Goal: Information Seeking & Learning: Learn about a topic

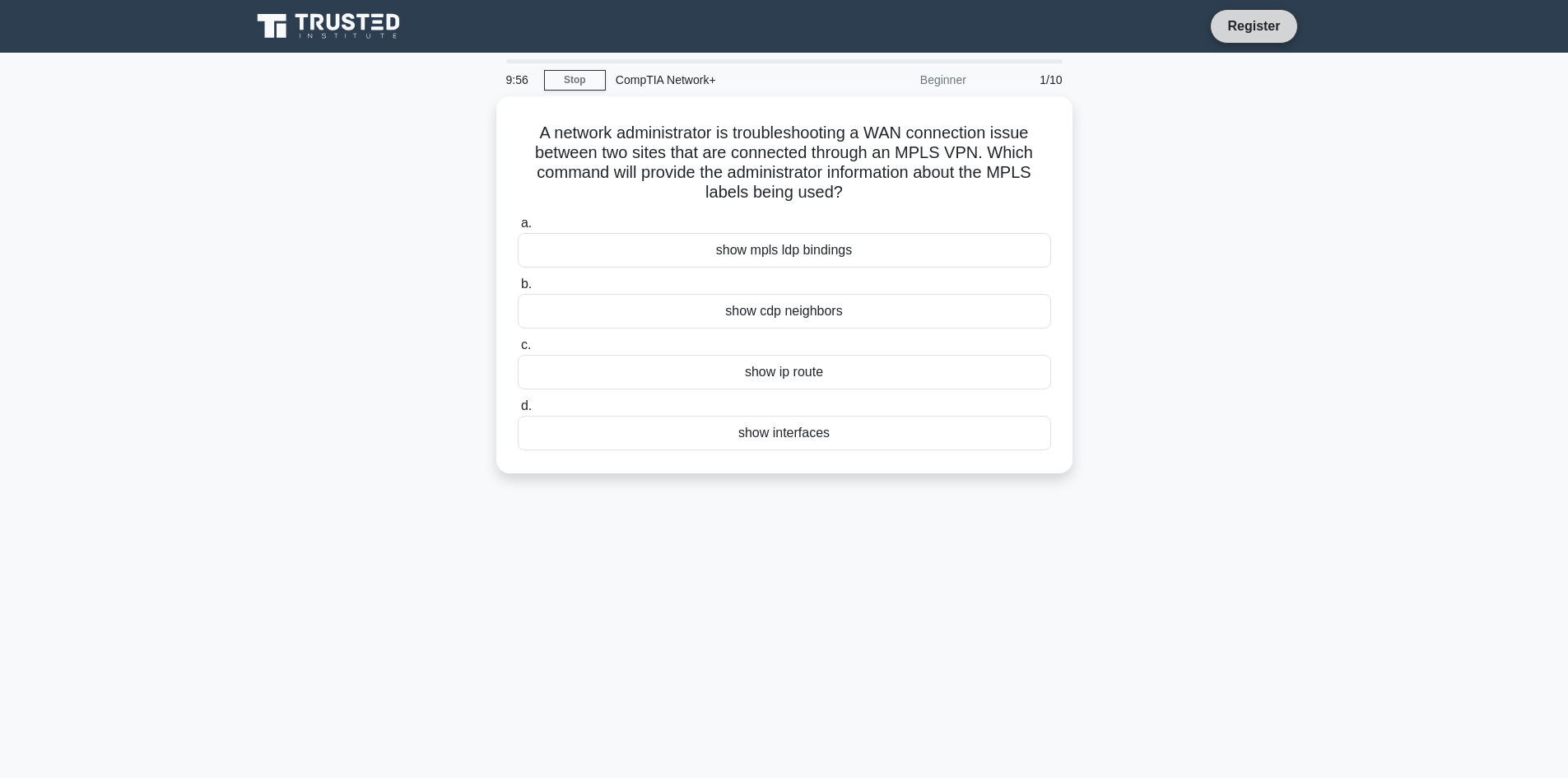
click at [1257, 31] on link "Register" at bounding box center [1254, 26] width 72 height 20
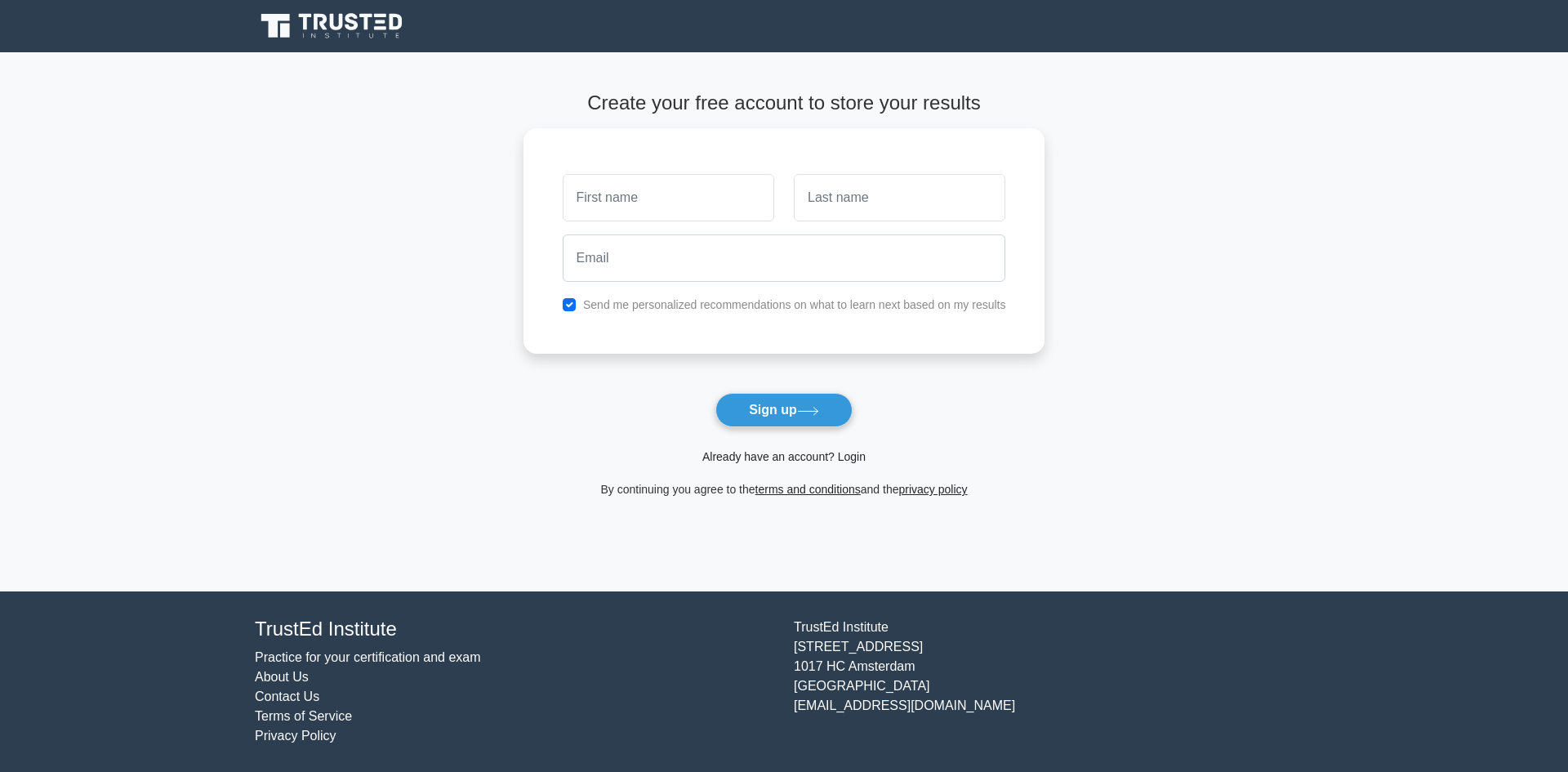
click at [773, 457] on link "Already have an account? Login" at bounding box center [784, 457] width 164 height 13
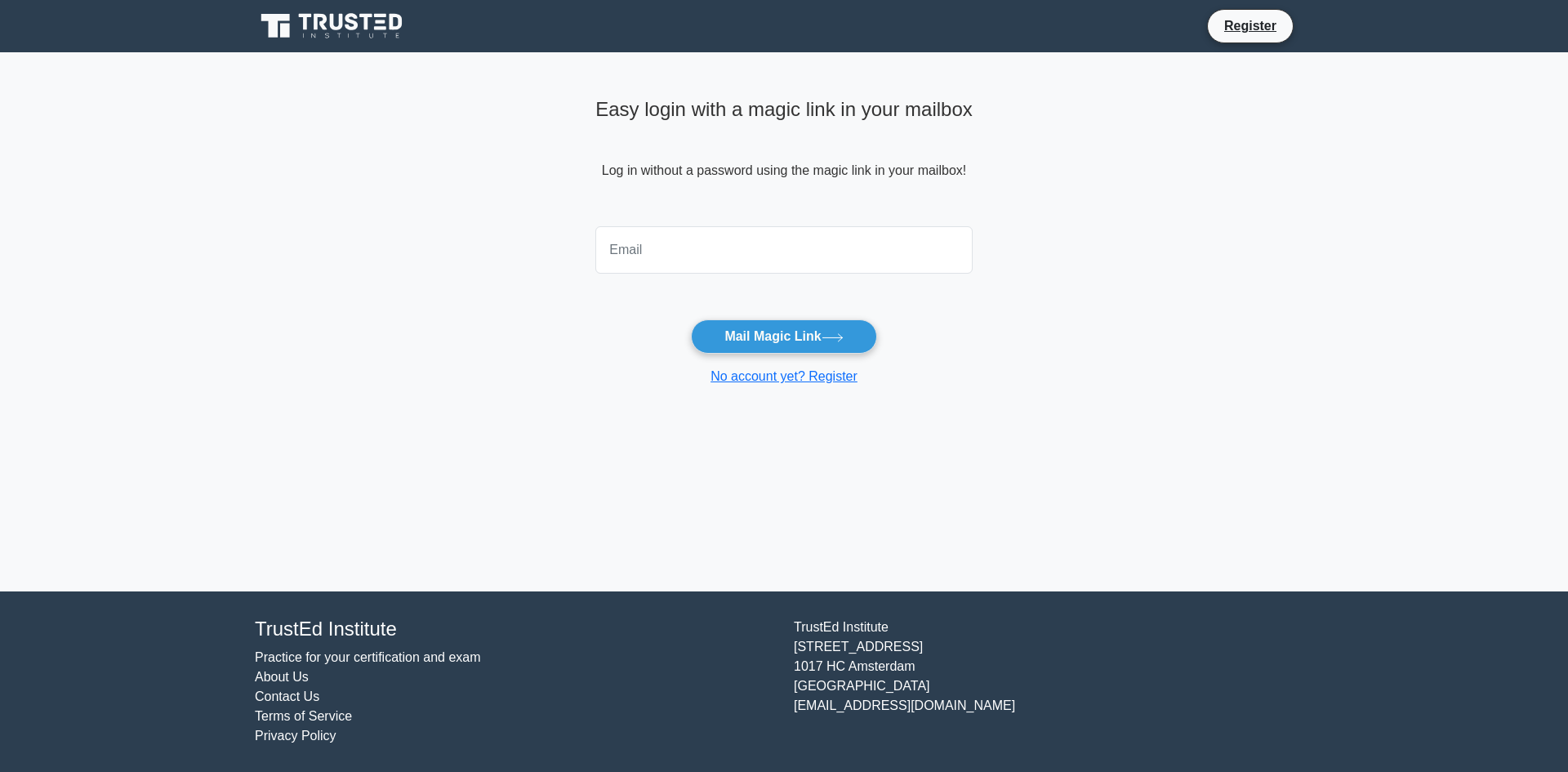
click at [706, 245] on input "email" at bounding box center [784, 250] width 378 height 48
type input "[EMAIL_ADDRESS][DOMAIN_NAME]"
click at [763, 338] on button "Mail Magic Link" at bounding box center [784, 336] width 186 height 34
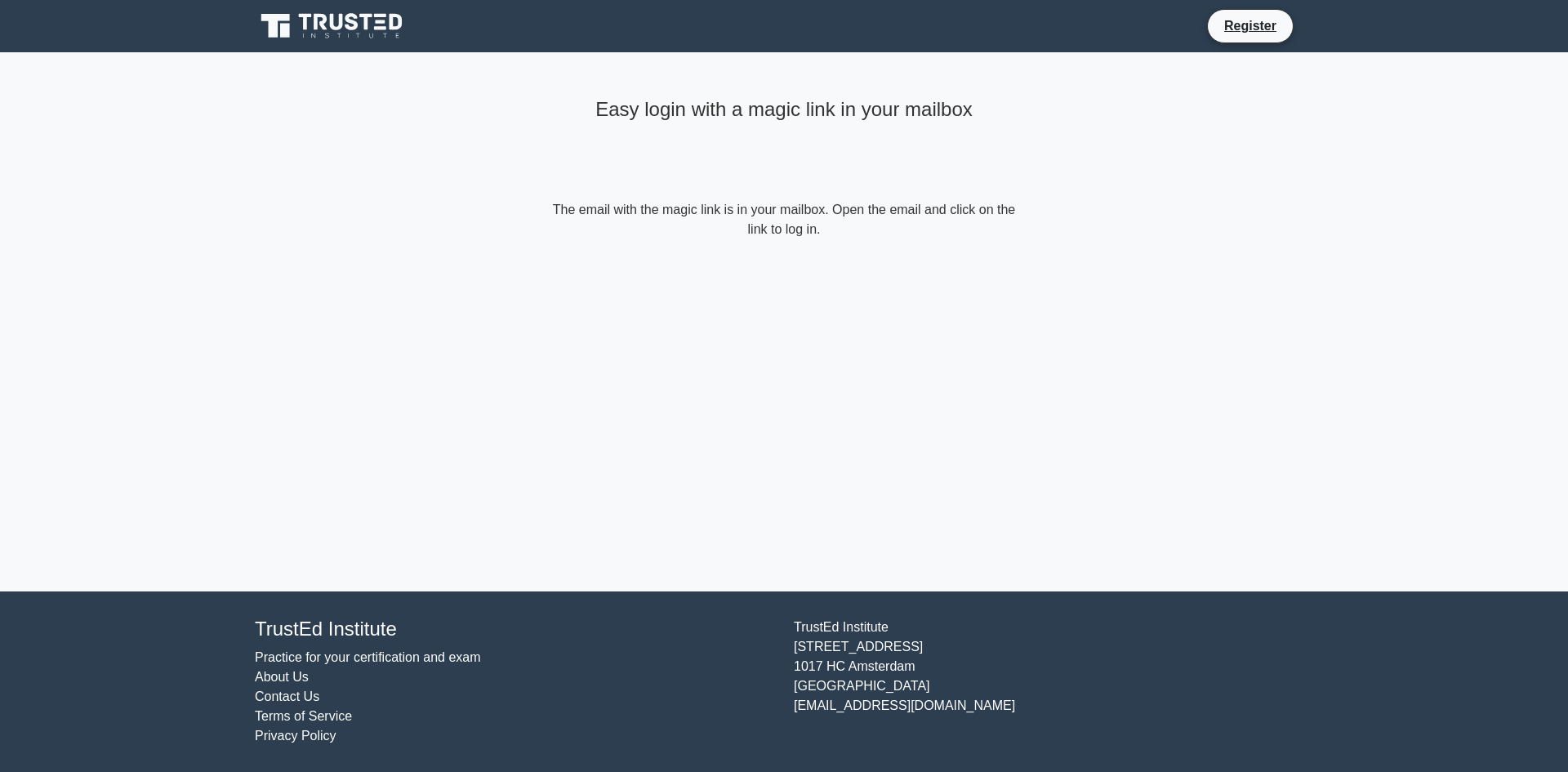
click at [348, 18] on icon at bounding box center [352, 21] width 13 height 17
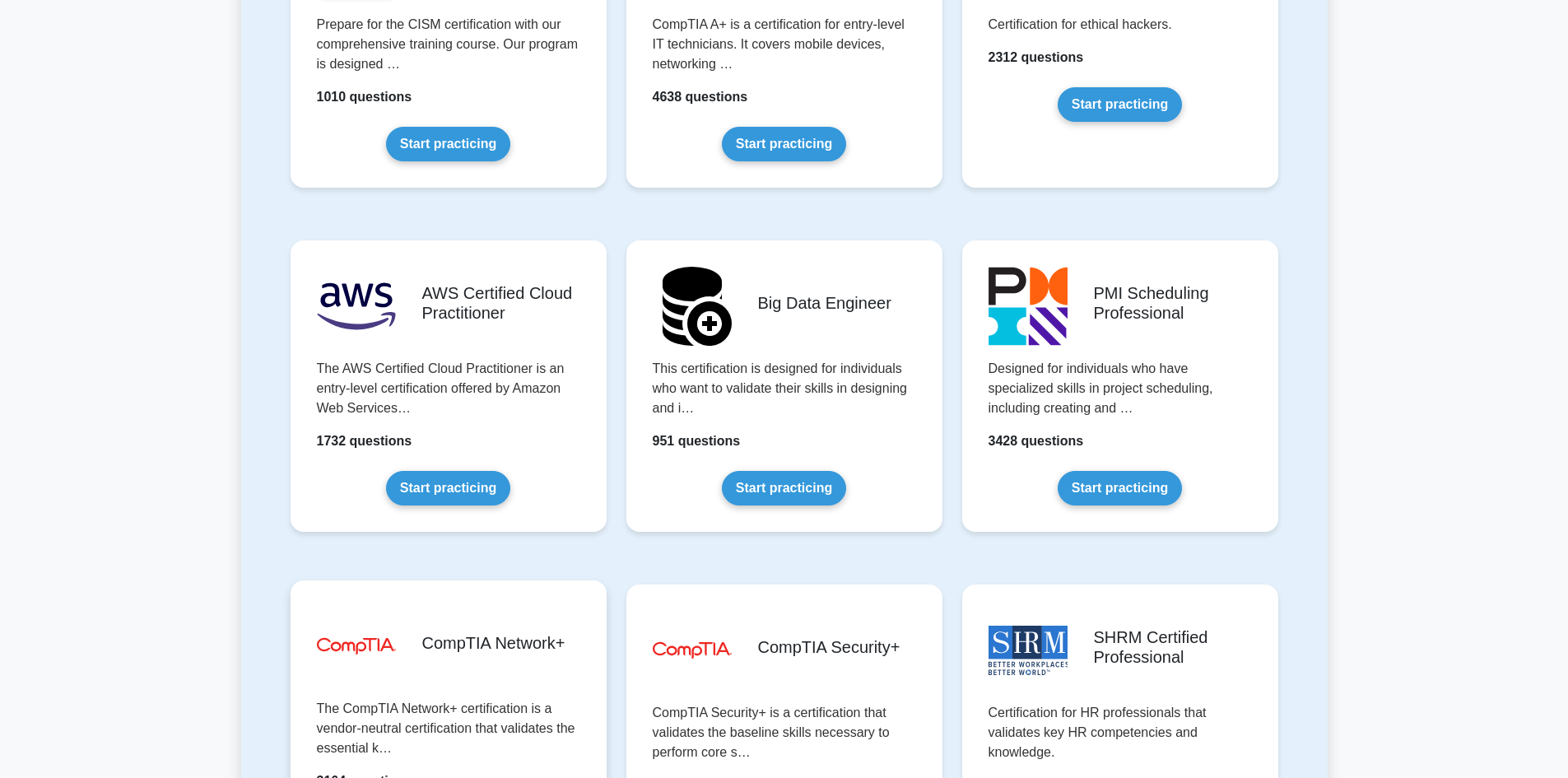
scroll to position [2799, 0]
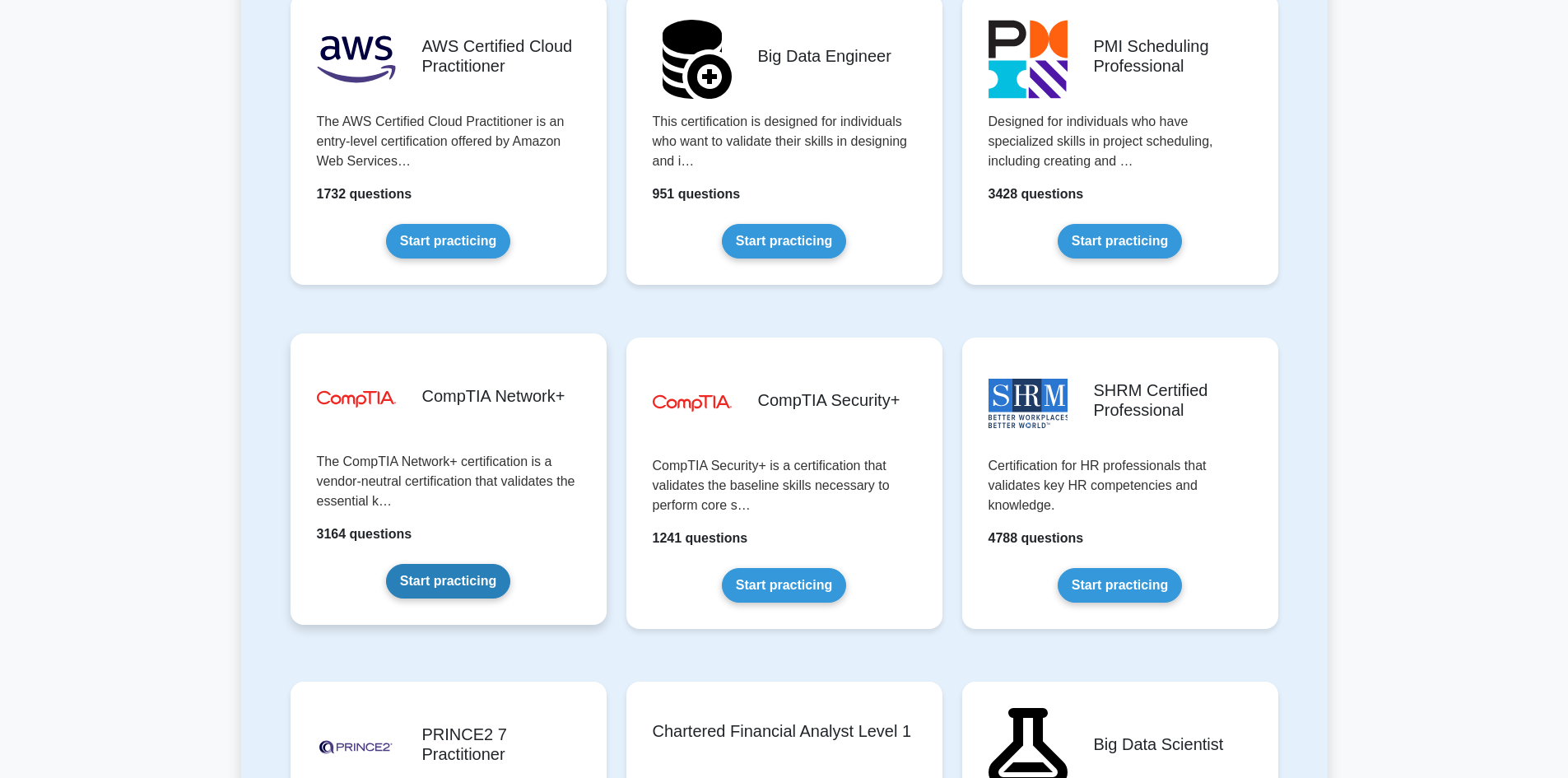
click at [422, 578] on link "Start practicing" at bounding box center [448, 581] width 124 height 34
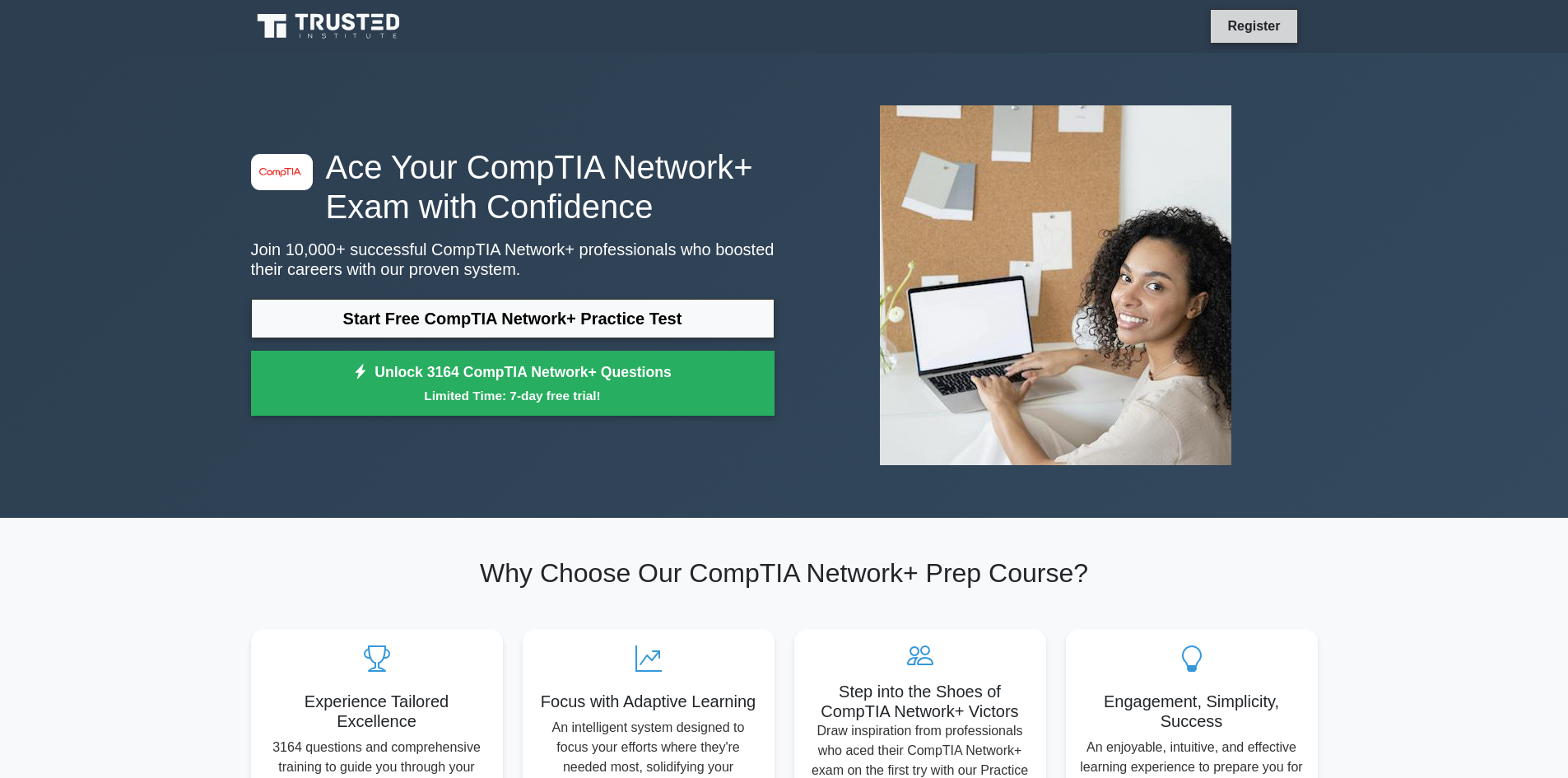
click at [1250, 27] on link "Register" at bounding box center [1254, 26] width 72 height 20
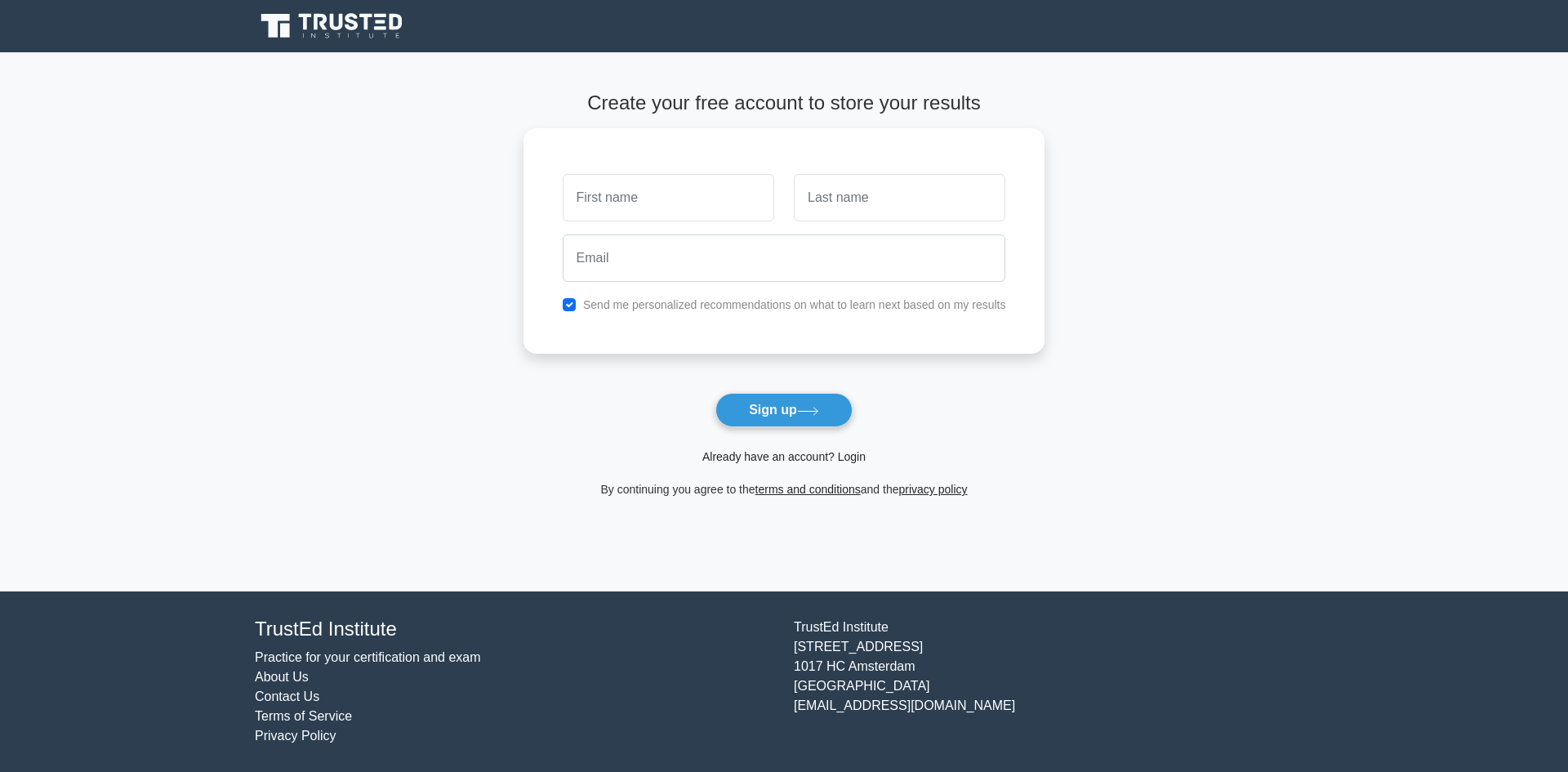
click at [789, 460] on link "Already have an account? Login" at bounding box center [784, 457] width 164 height 13
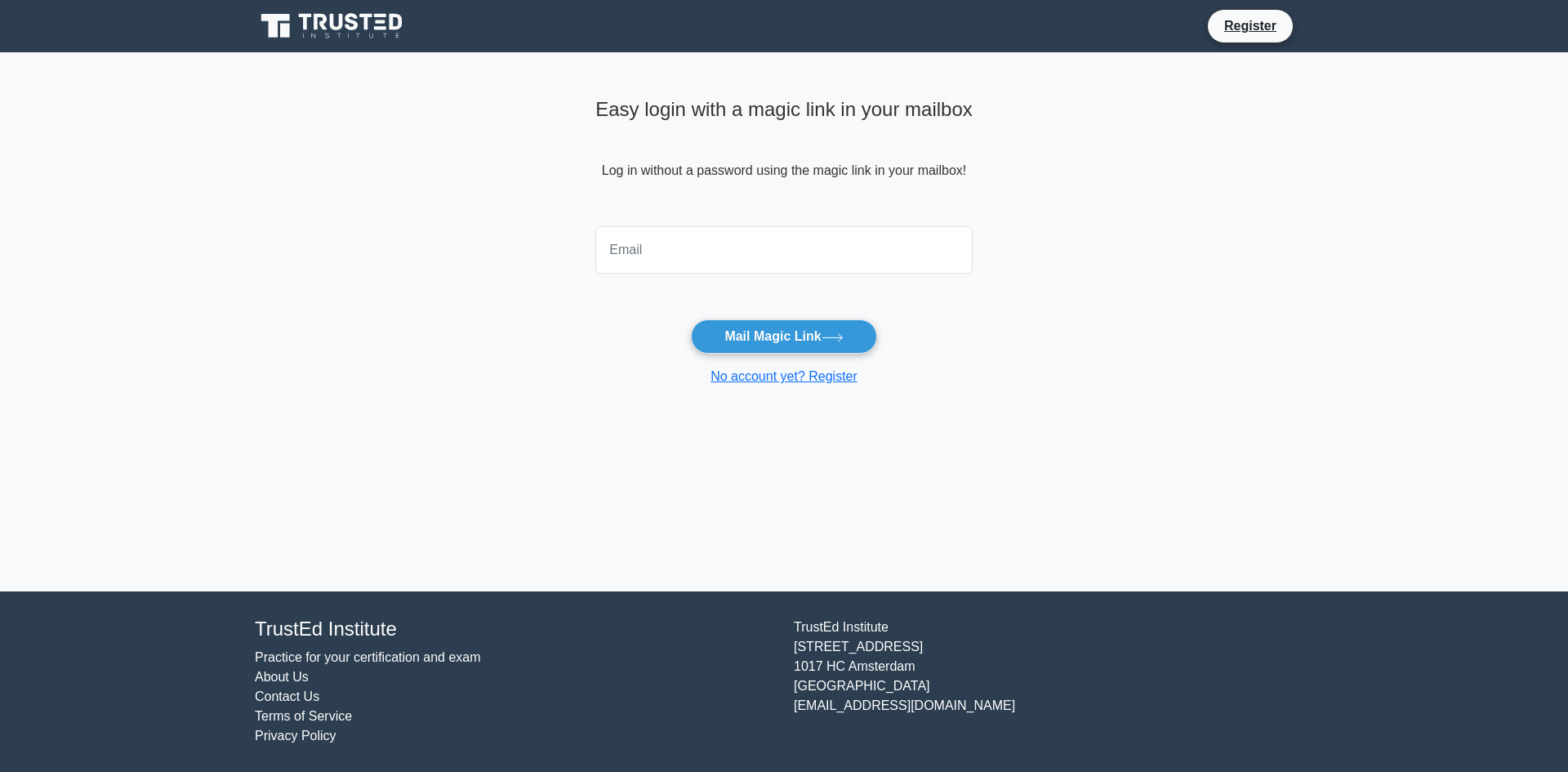
click at [729, 267] on input "email" at bounding box center [784, 250] width 378 height 48
type input "[EMAIL_ADDRESS][DOMAIN_NAME]"
click at [761, 335] on button "Mail Magic Link" at bounding box center [784, 336] width 186 height 34
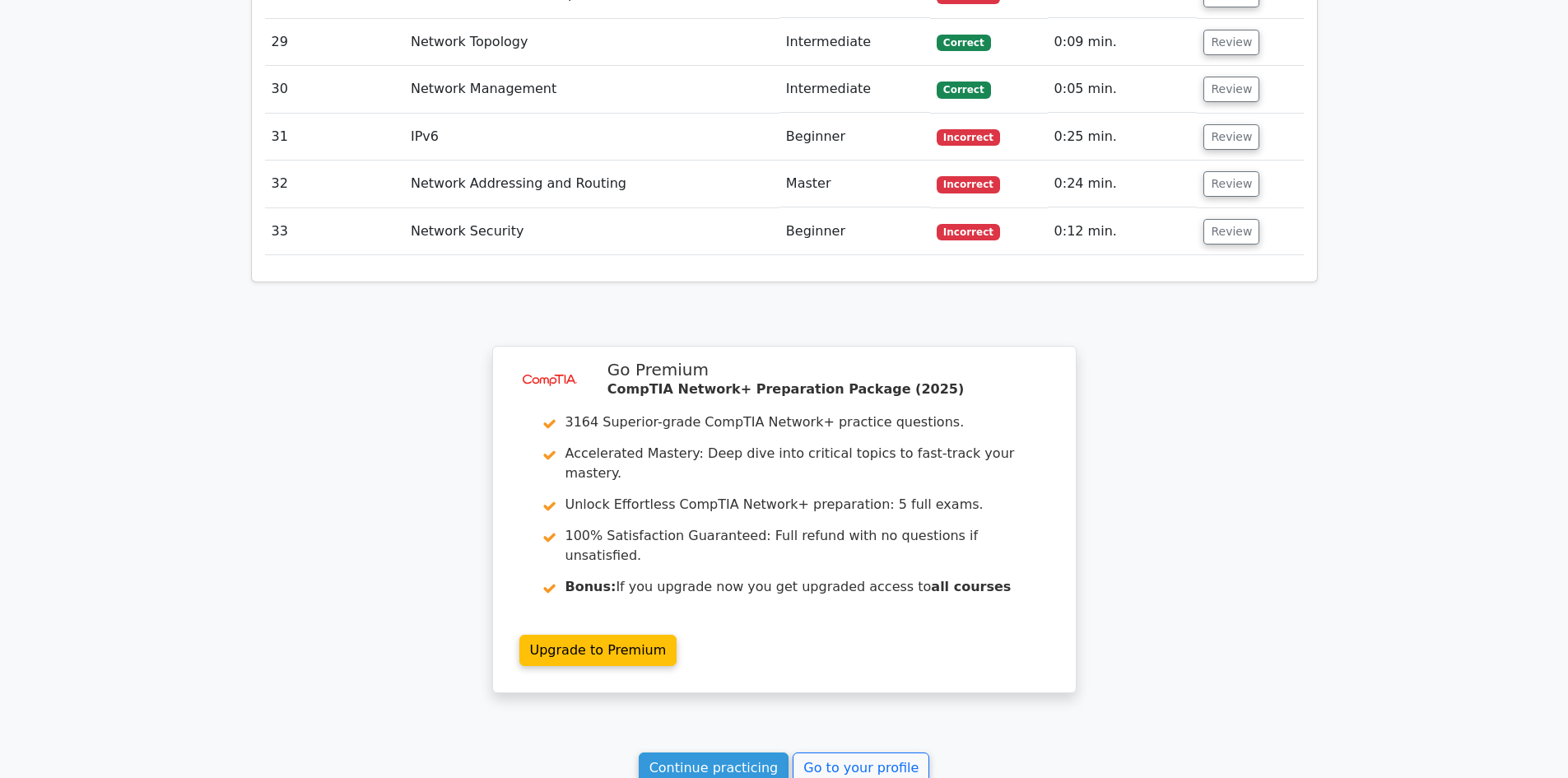
scroll to position [3841, 0]
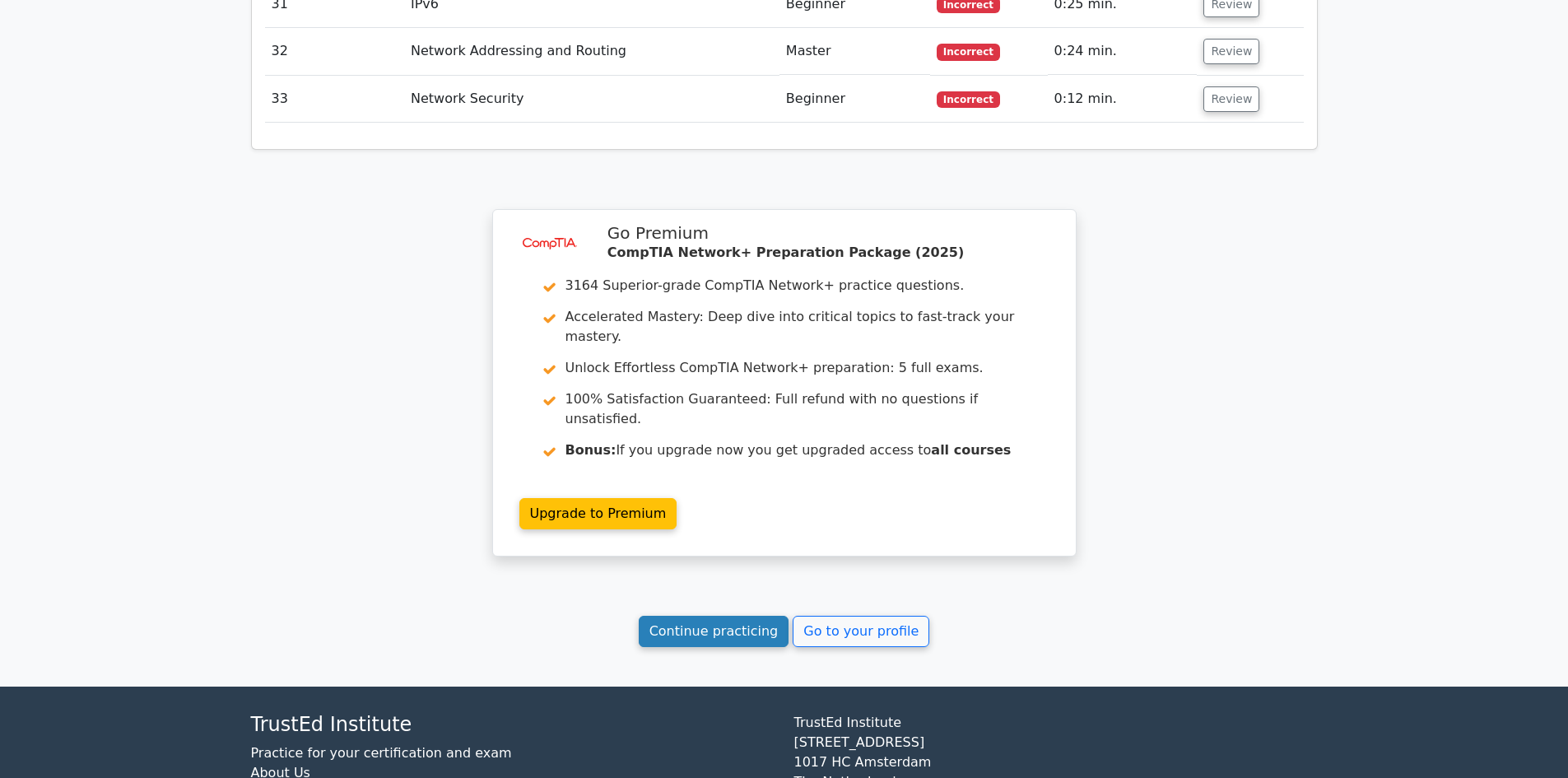
click at [730, 616] on link "Continue practicing" at bounding box center [714, 632] width 151 height 31
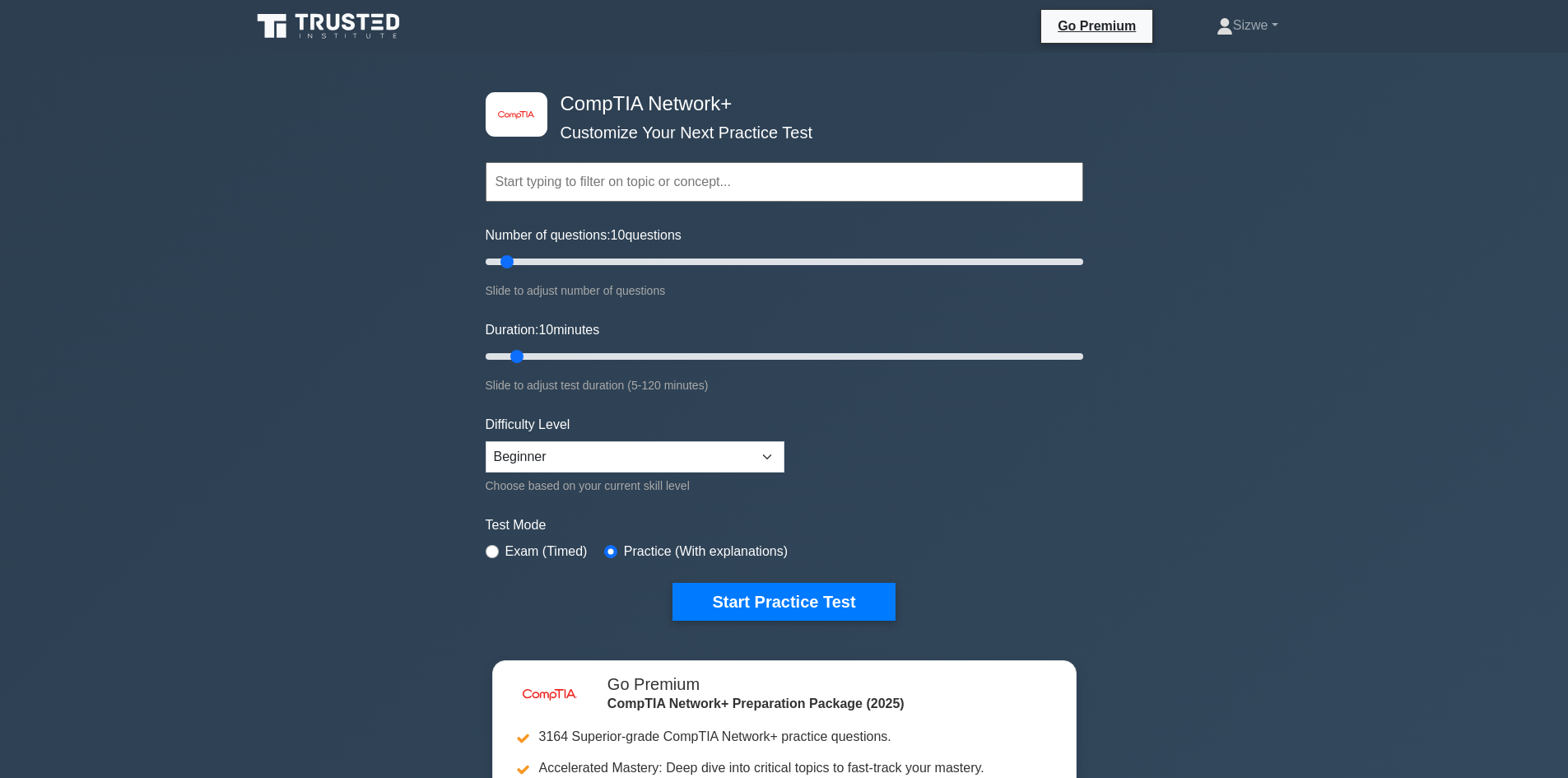
scroll to position [247, 0]
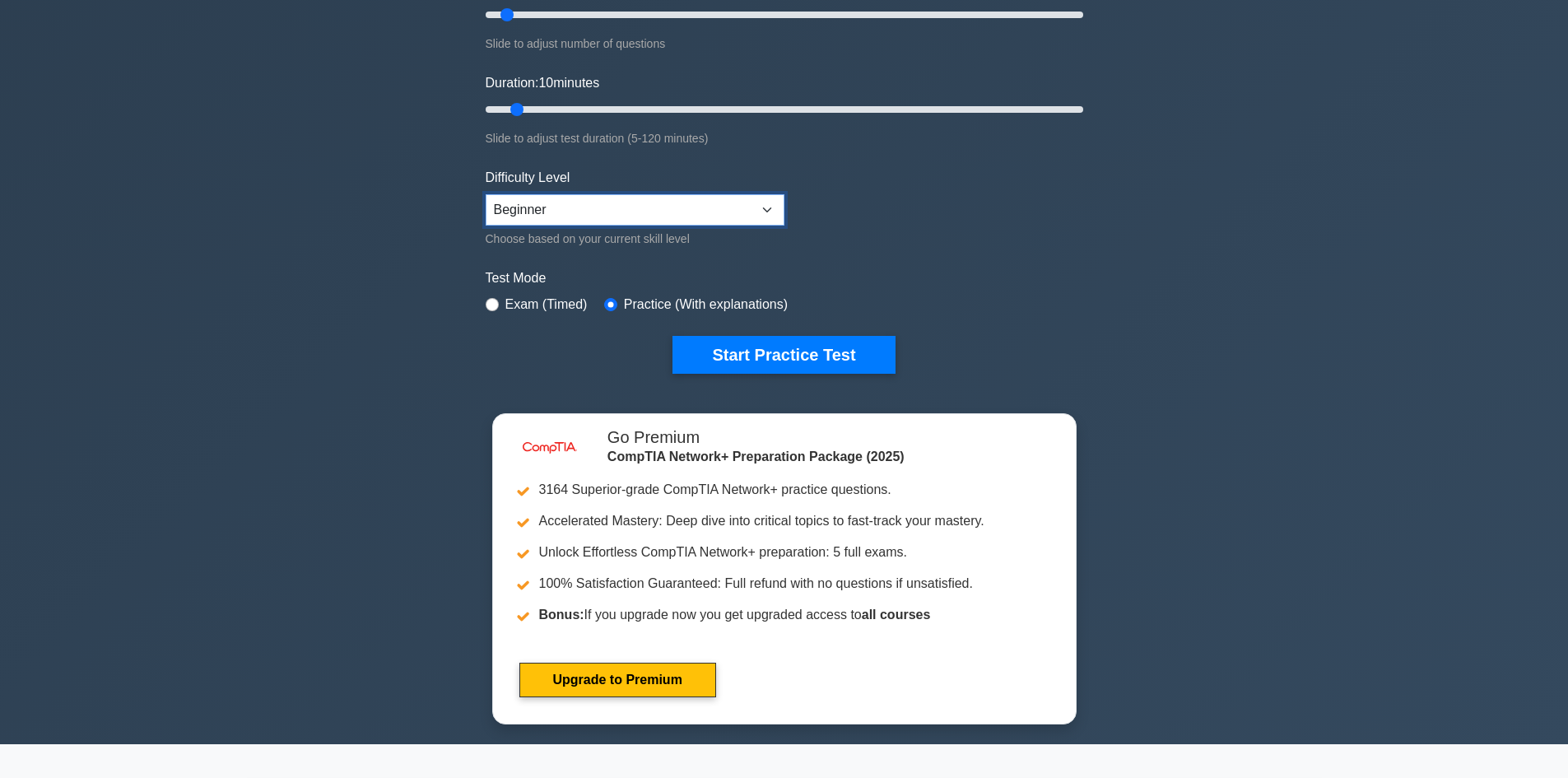
click at [768, 206] on select "Beginner Intermediate Expert" at bounding box center [634, 210] width 299 height 31
click at [485, 194] on select "Beginner Intermediate Expert" at bounding box center [634, 210] width 299 height 31
click at [700, 200] on select "Beginner Intermediate Expert" at bounding box center [634, 210] width 299 height 31
select select "beginner"
click at [485, 194] on select "Beginner Intermediate Expert" at bounding box center [634, 210] width 299 height 31
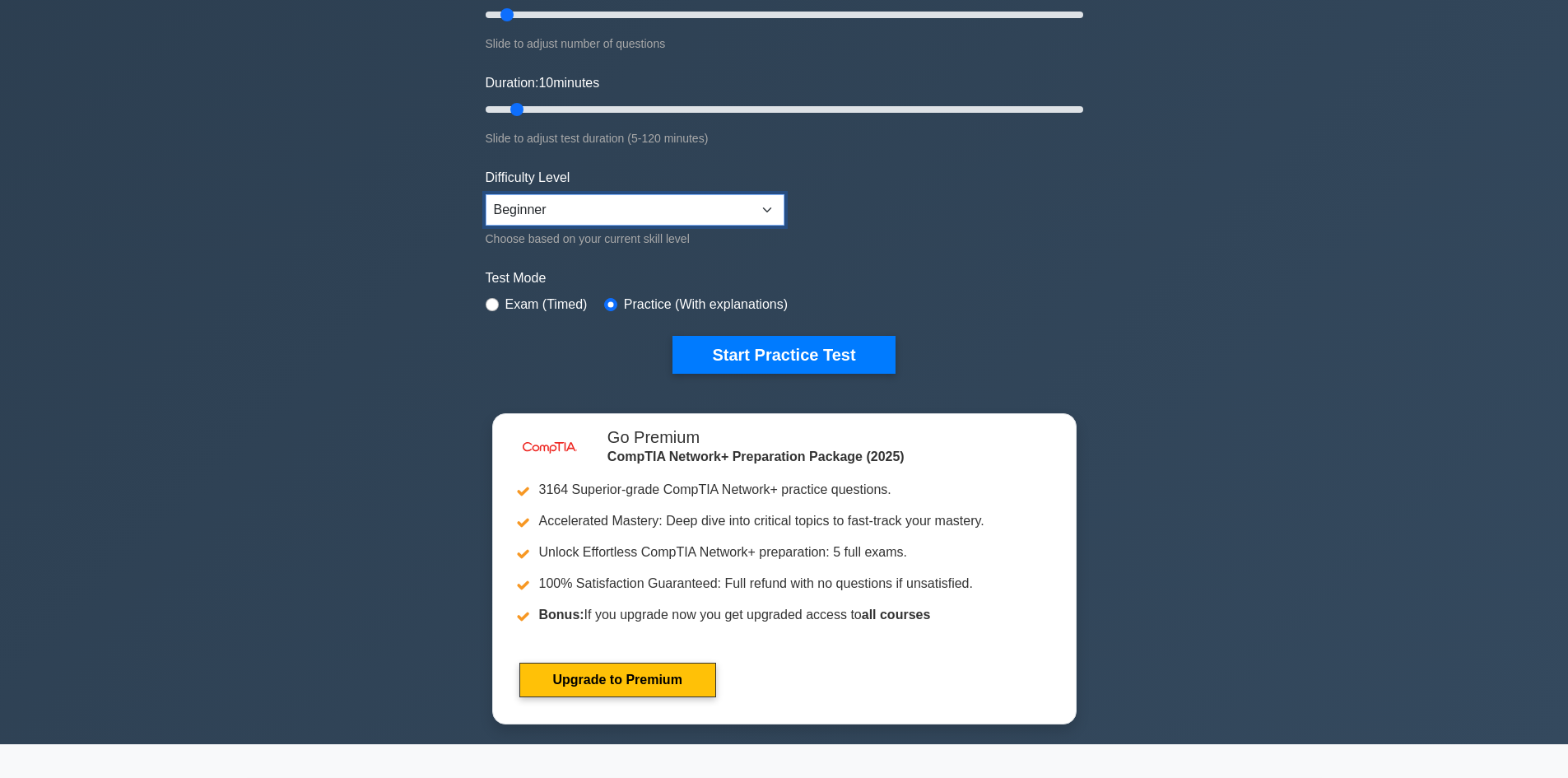
scroll to position [82, 0]
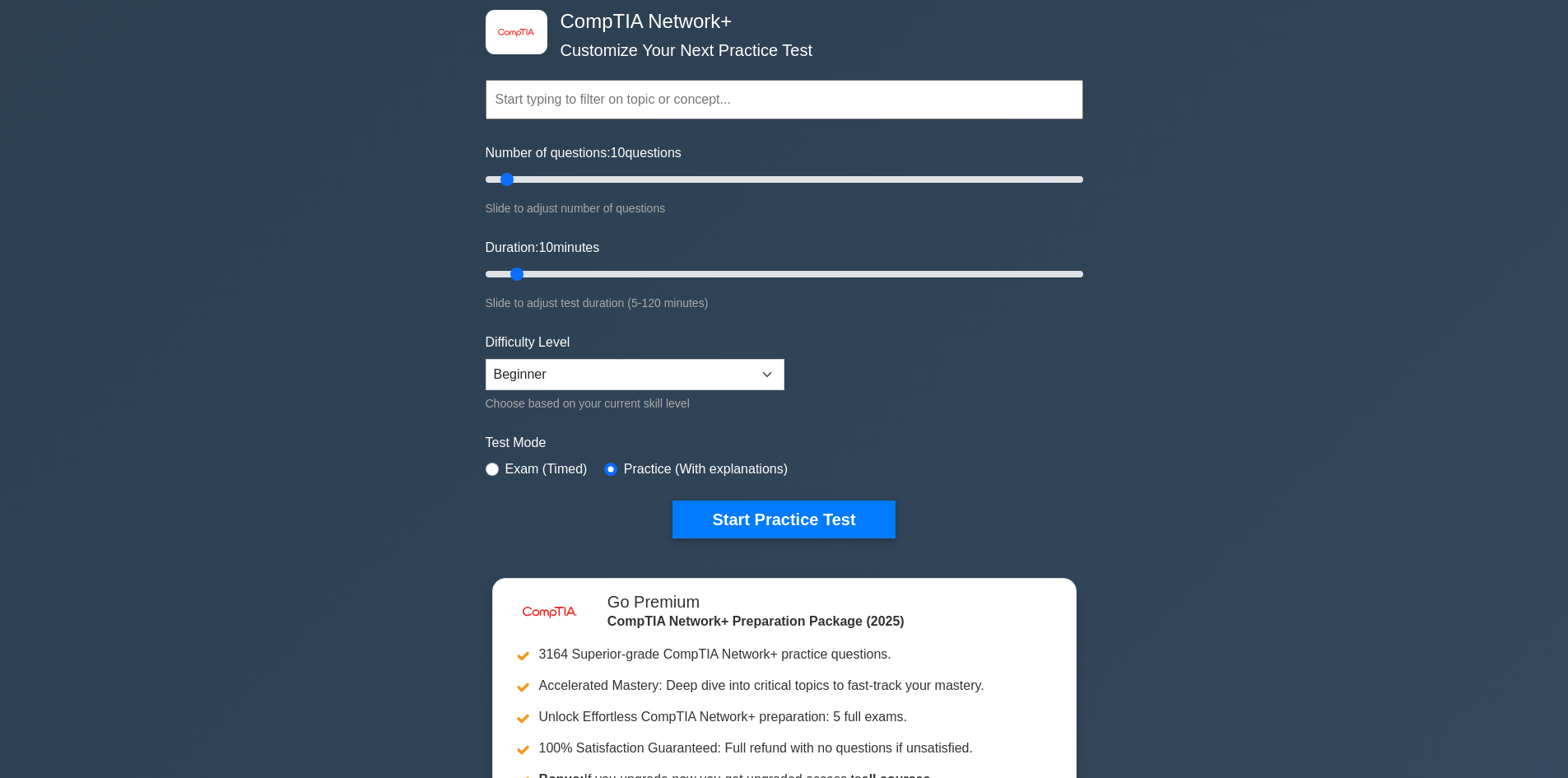
drag, startPoint x: 517, startPoint y: 190, endPoint x: 529, endPoint y: 189, distance: 12.0
click at [529, 189] on div "Number of questions: 10 questions Slide to adjust number of questions" at bounding box center [784, 181] width 597 height 75
click at [824, 508] on button "Start Practice Test" at bounding box center [784, 519] width 222 height 38
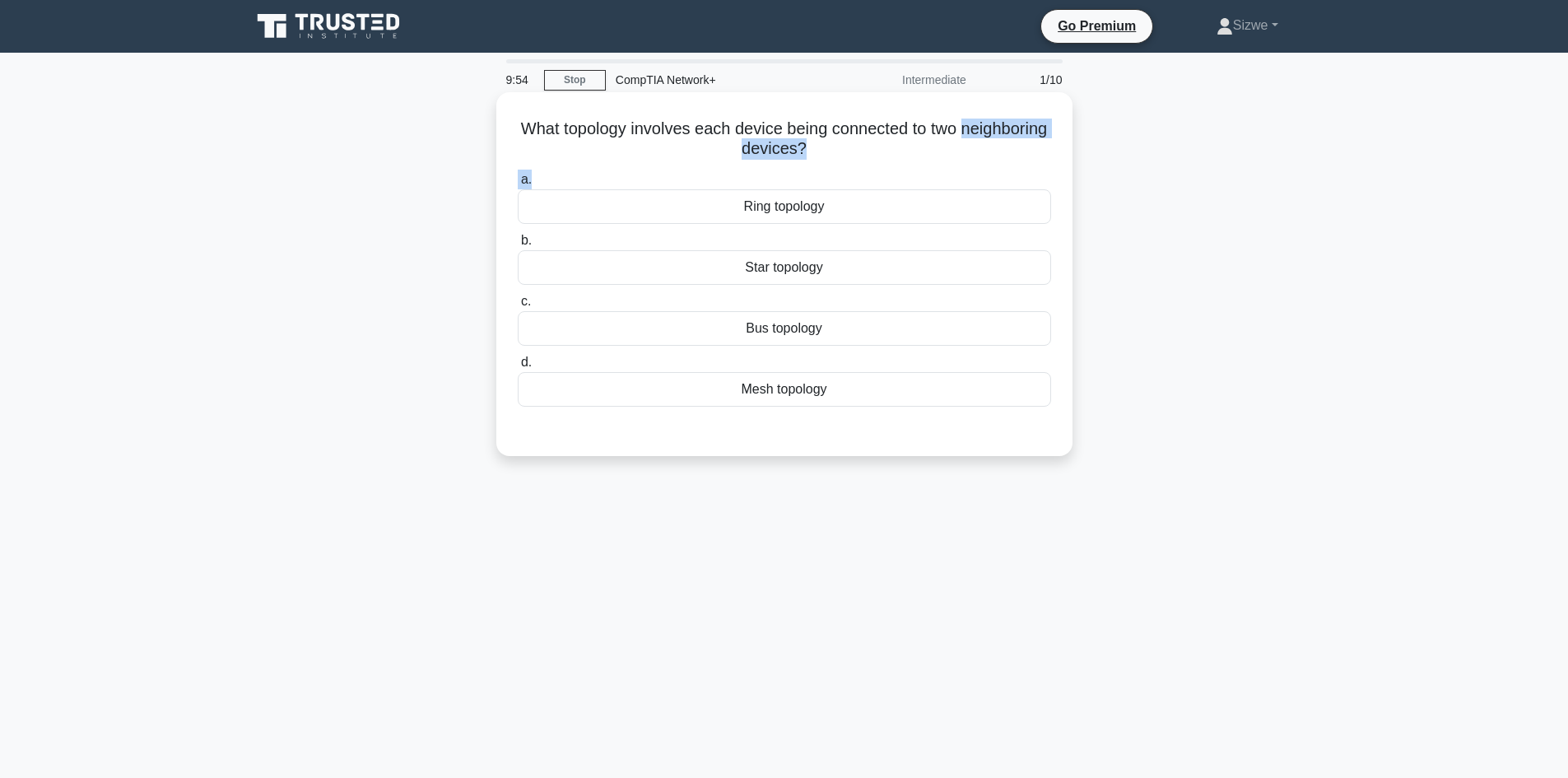
drag, startPoint x: 678, startPoint y: 152, endPoint x: 839, endPoint y: 169, distance: 161.9
click at [839, 169] on div "What topology involves each device being connected to two neighboring devices? …" at bounding box center [784, 274] width 563 height 351
click at [776, 213] on div "Ring topology" at bounding box center [784, 206] width 533 height 34
click at [518, 185] on input "a. Ring topology" at bounding box center [518, 180] width 0 height 11
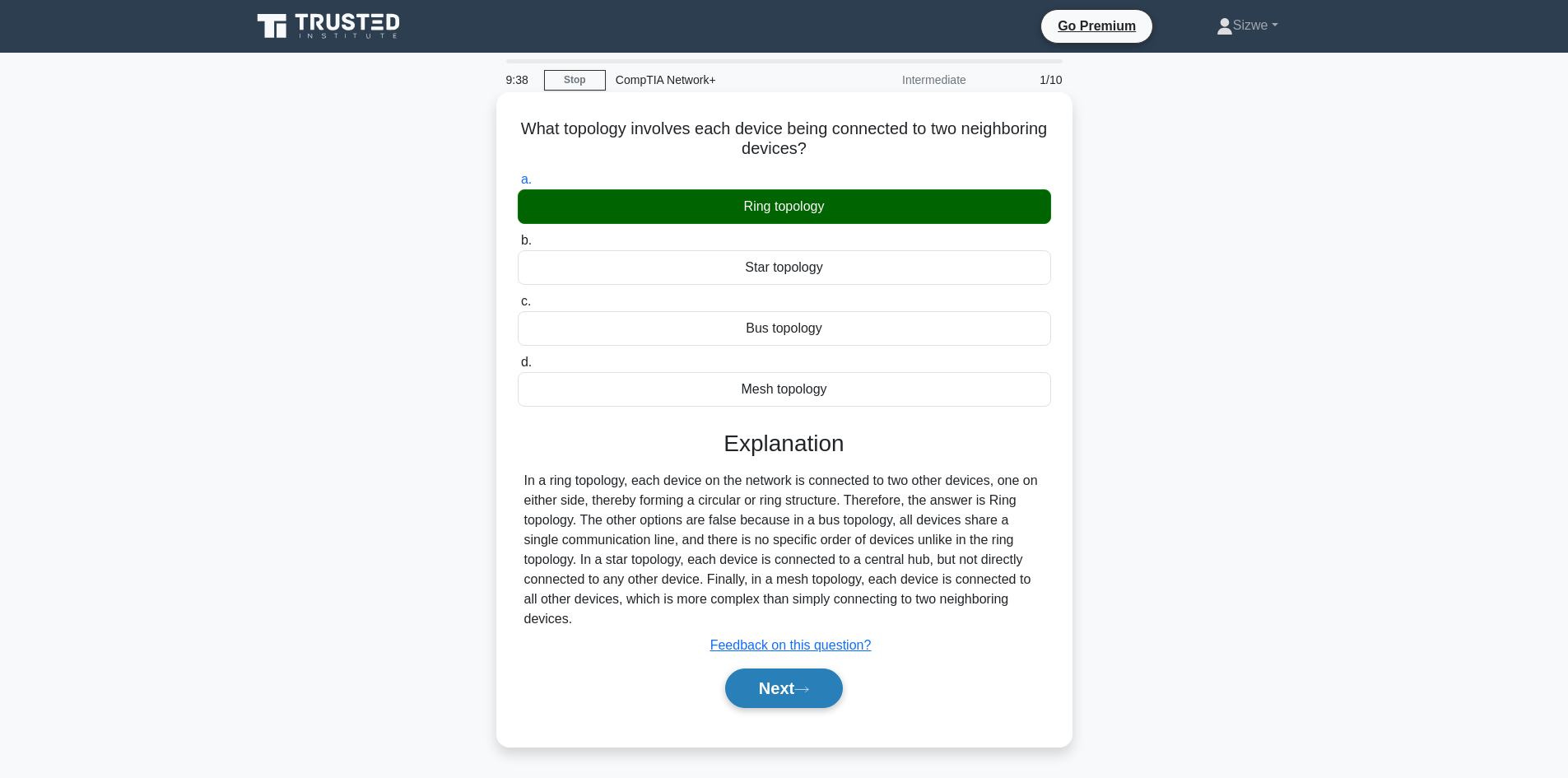
click at [775, 669] on button "Next" at bounding box center [784, 688] width 118 height 40
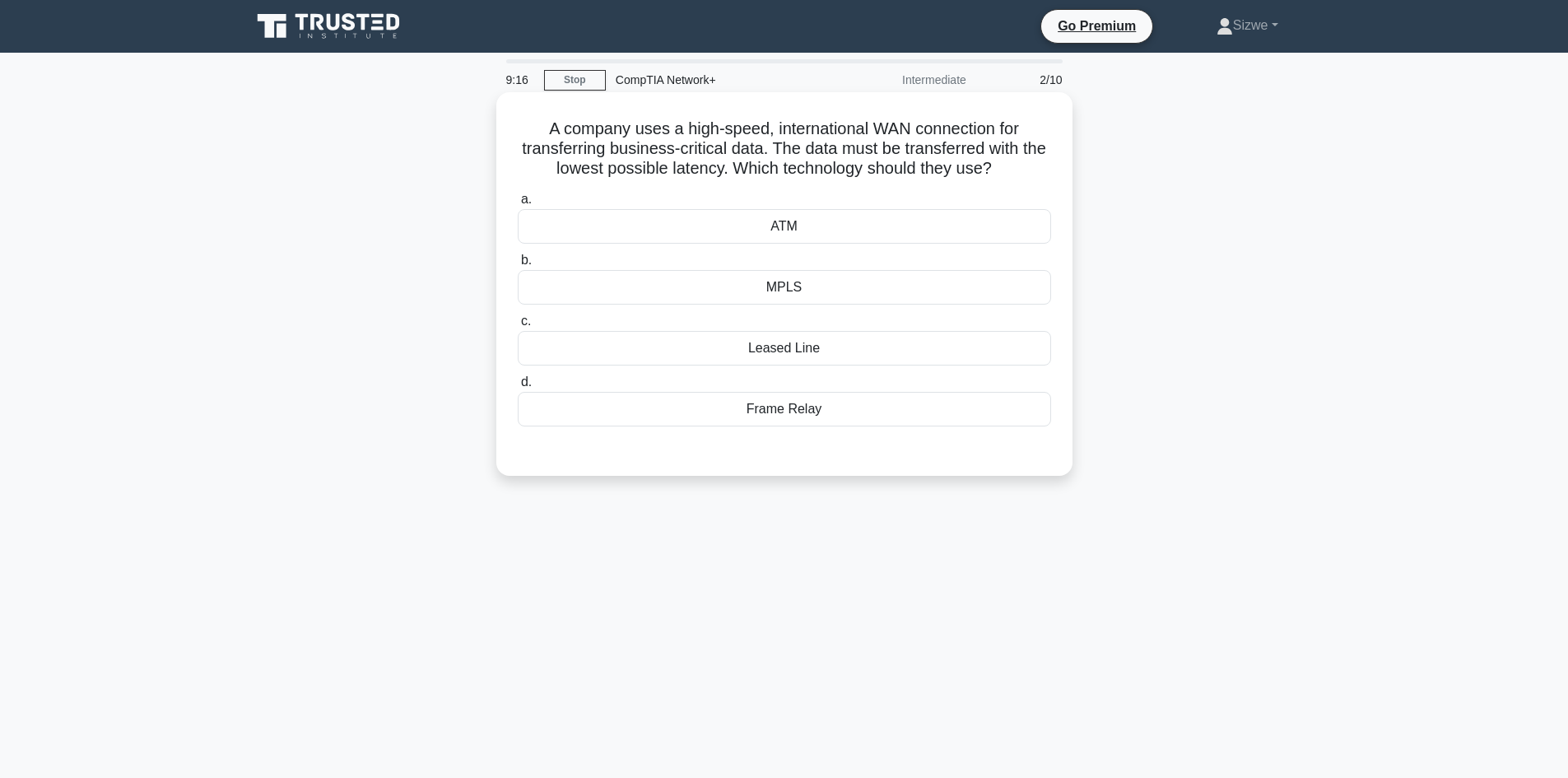
click at [820, 358] on div "Leased Line" at bounding box center [784, 347] width 533 height 34
click at [518, 327] on input "c. Leased Line" at bounding box center [518, 321] width 0 height 11
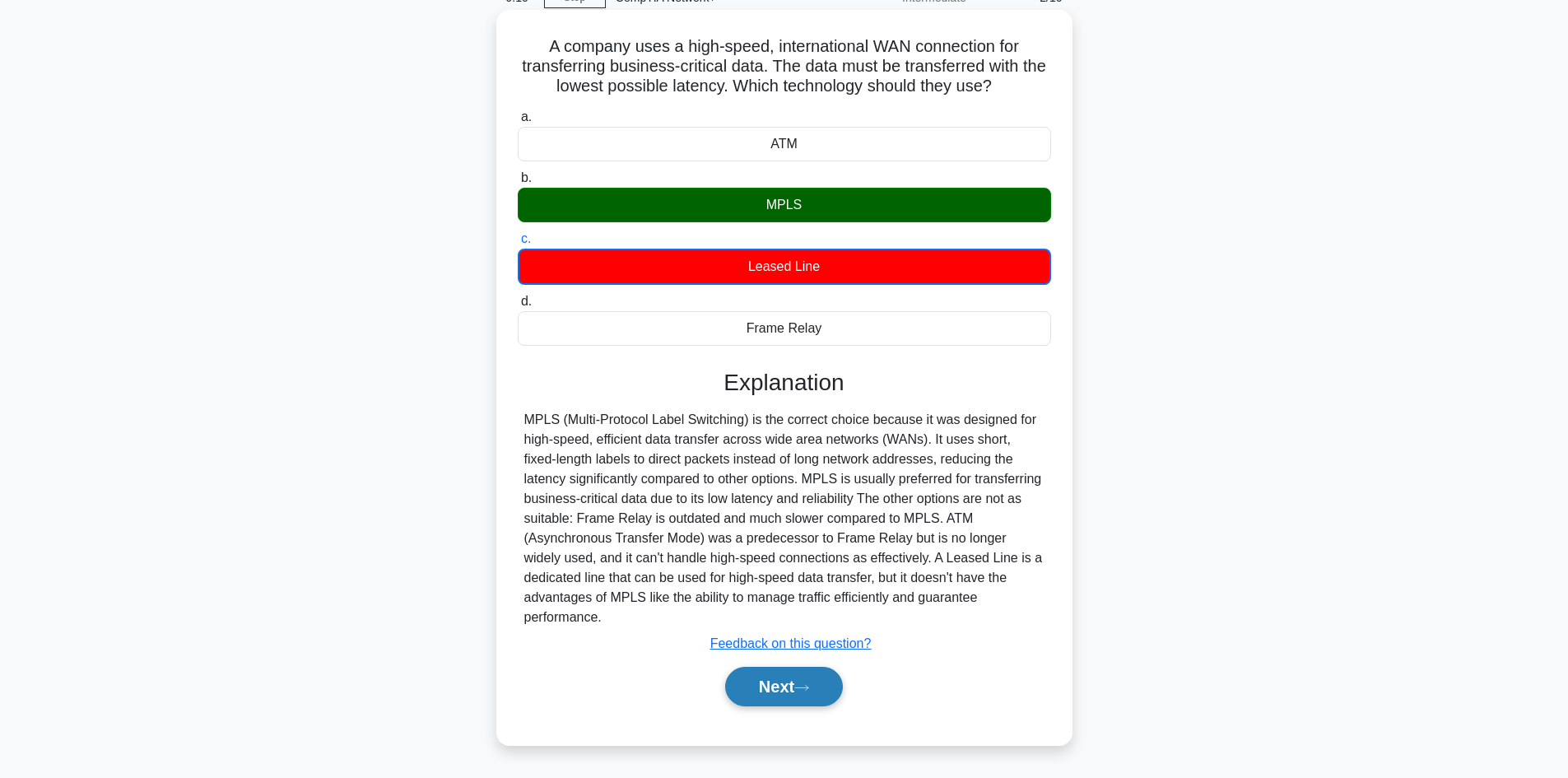
scroll to position [111, 0]
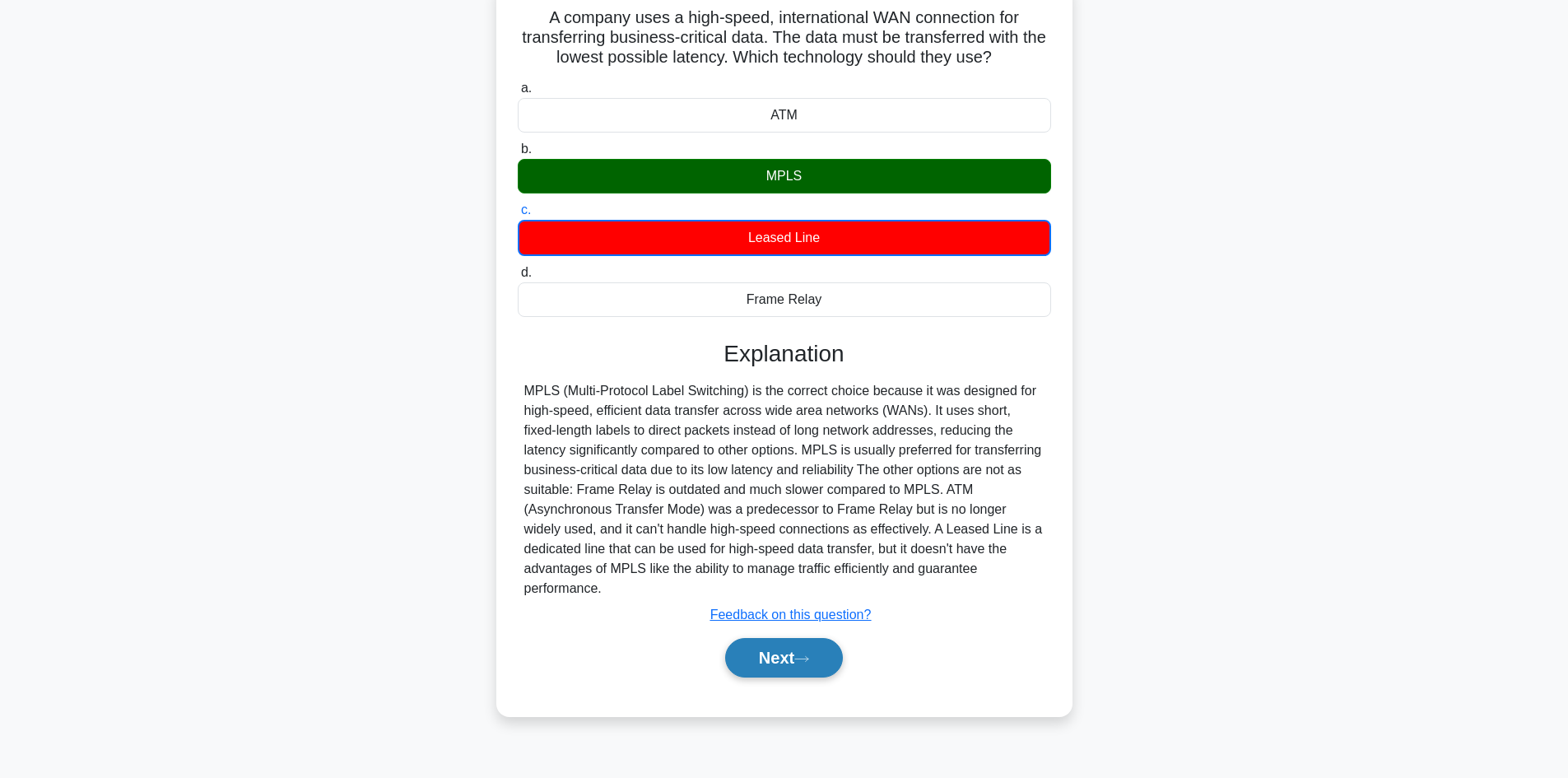
click at [795, 656] on button "Next" at bounding box center [784, 658] width 118 height 40
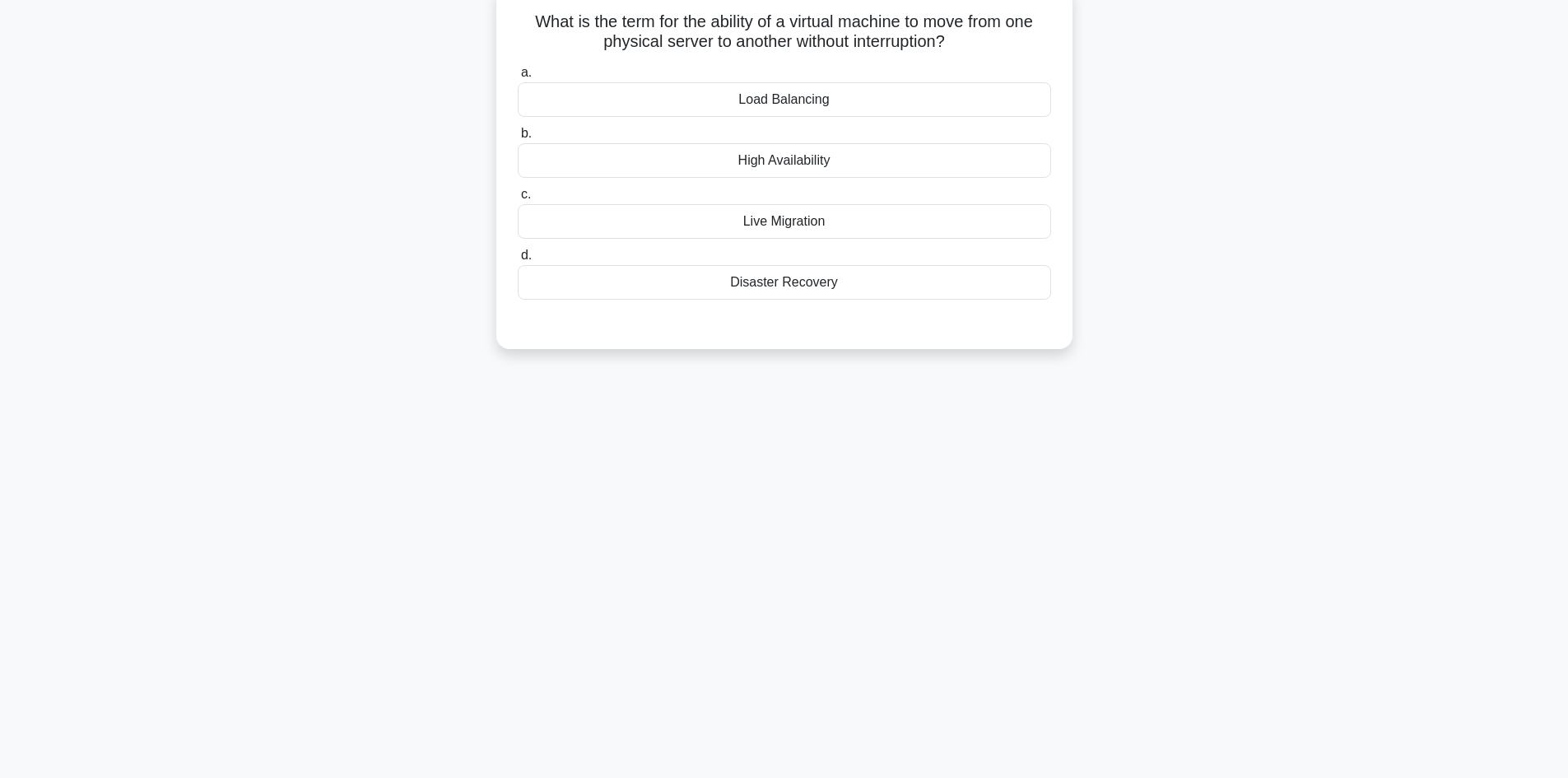
scroll to position [0, 0]
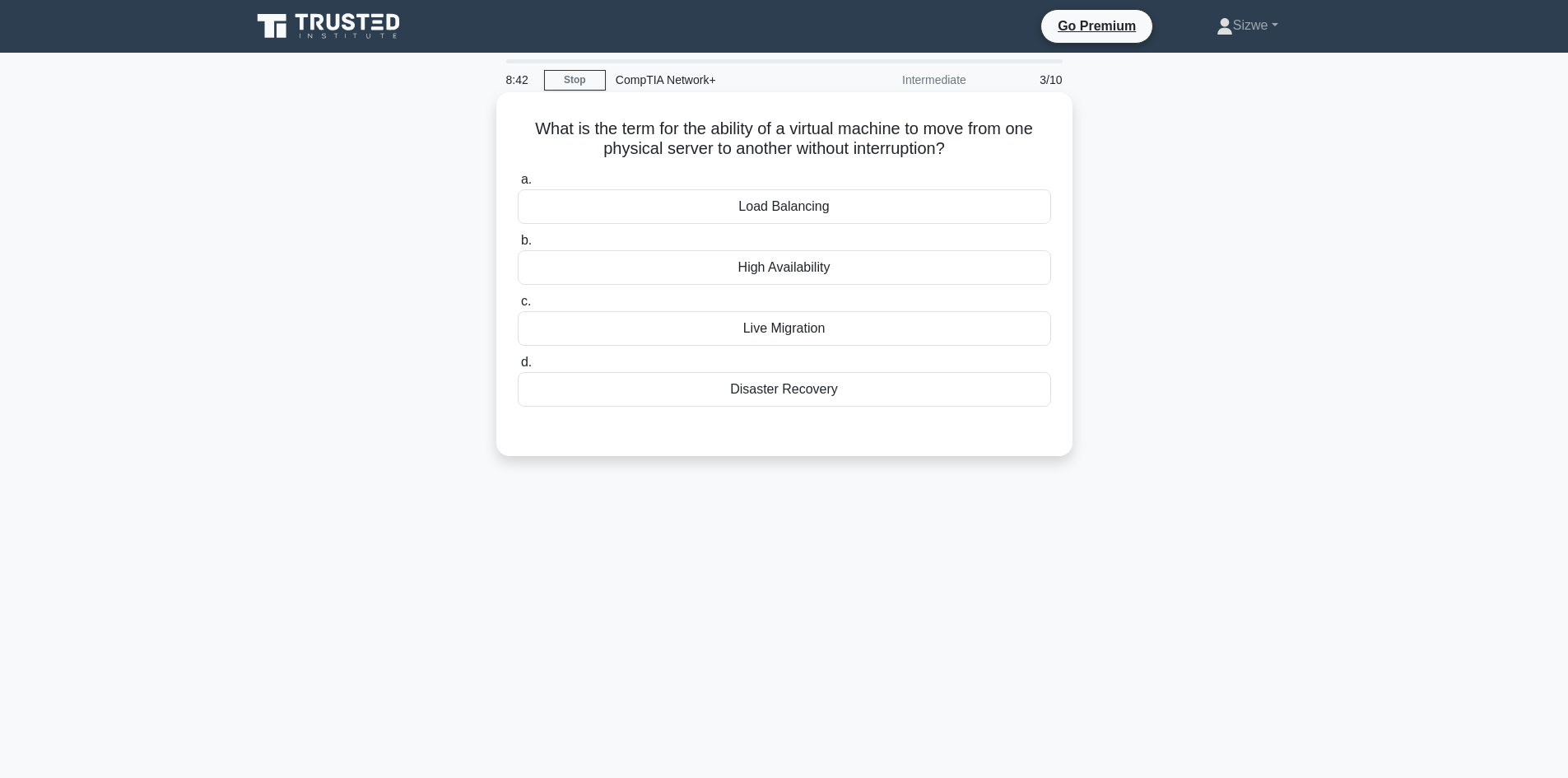
click at [767, 265] on div "High Availability" at bounding box center [784, 267] width 533 height 34
click at [518, 246] on input "b. High Availability" at bounding box center [518, 241] width 0 height 11
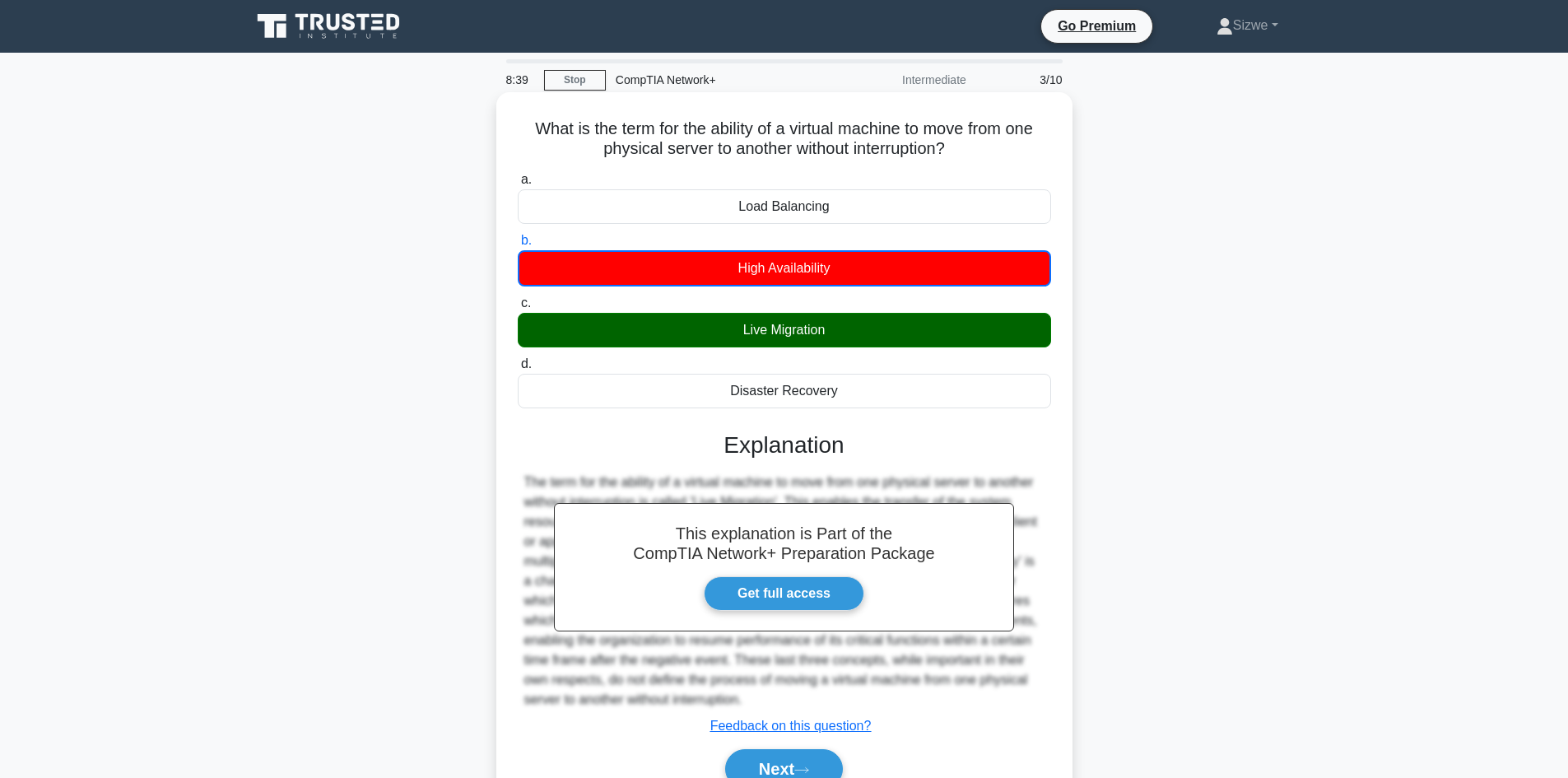
scroll to position [111, 0]
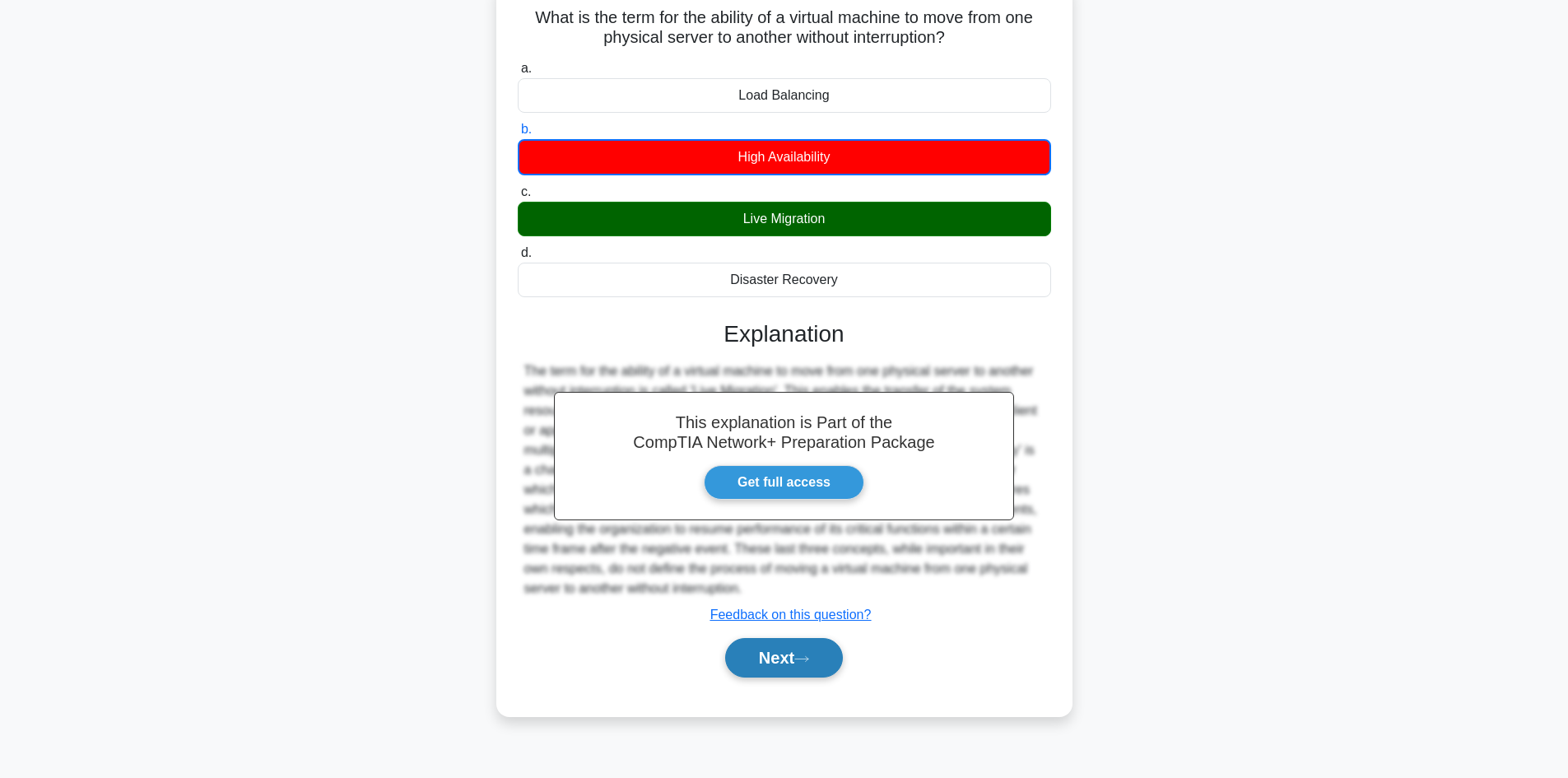
click at [774, 663] on button "Next" at bounding box center [784, 658] width 118 height 40
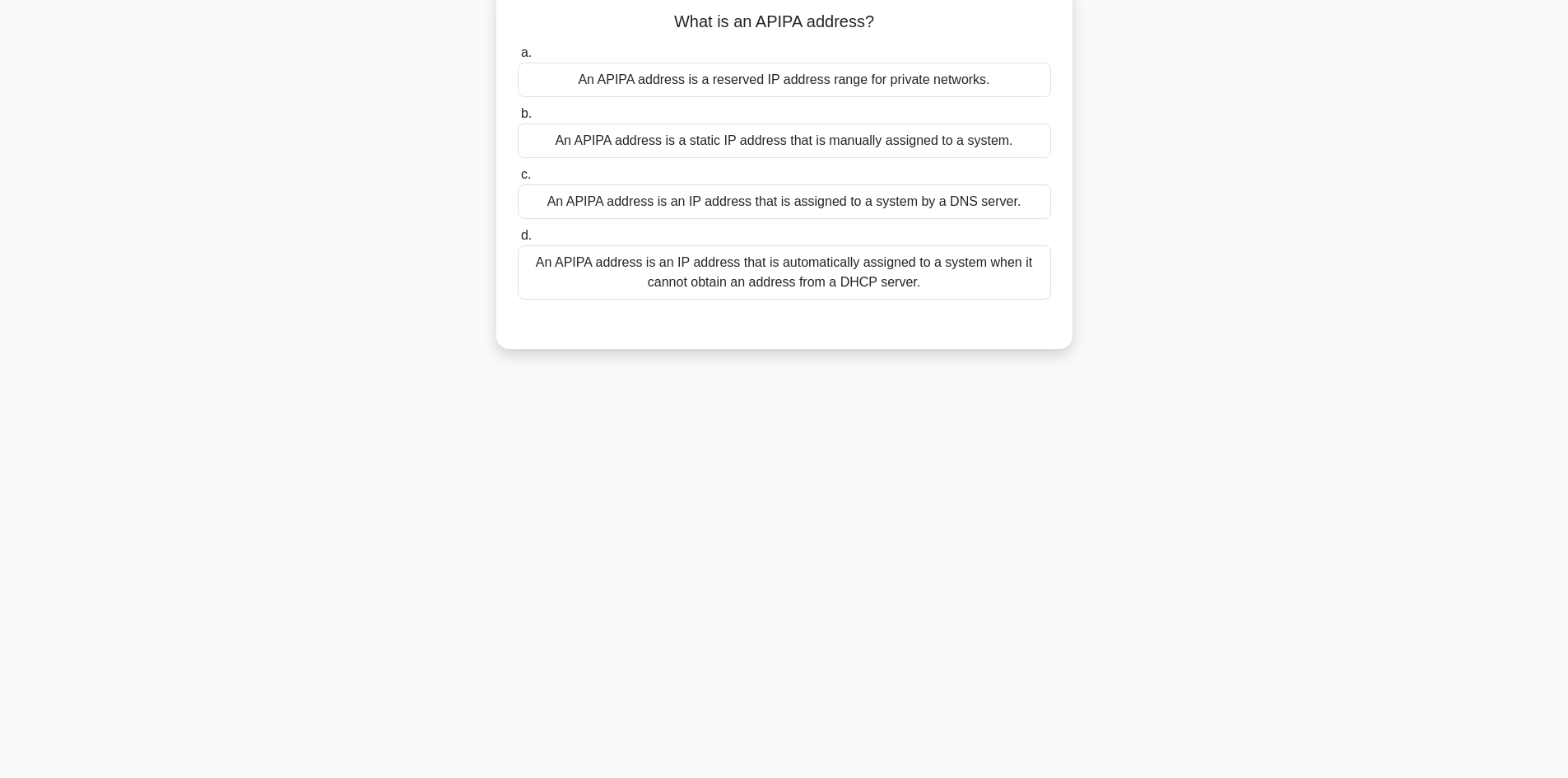
scroll to position [0, 0]
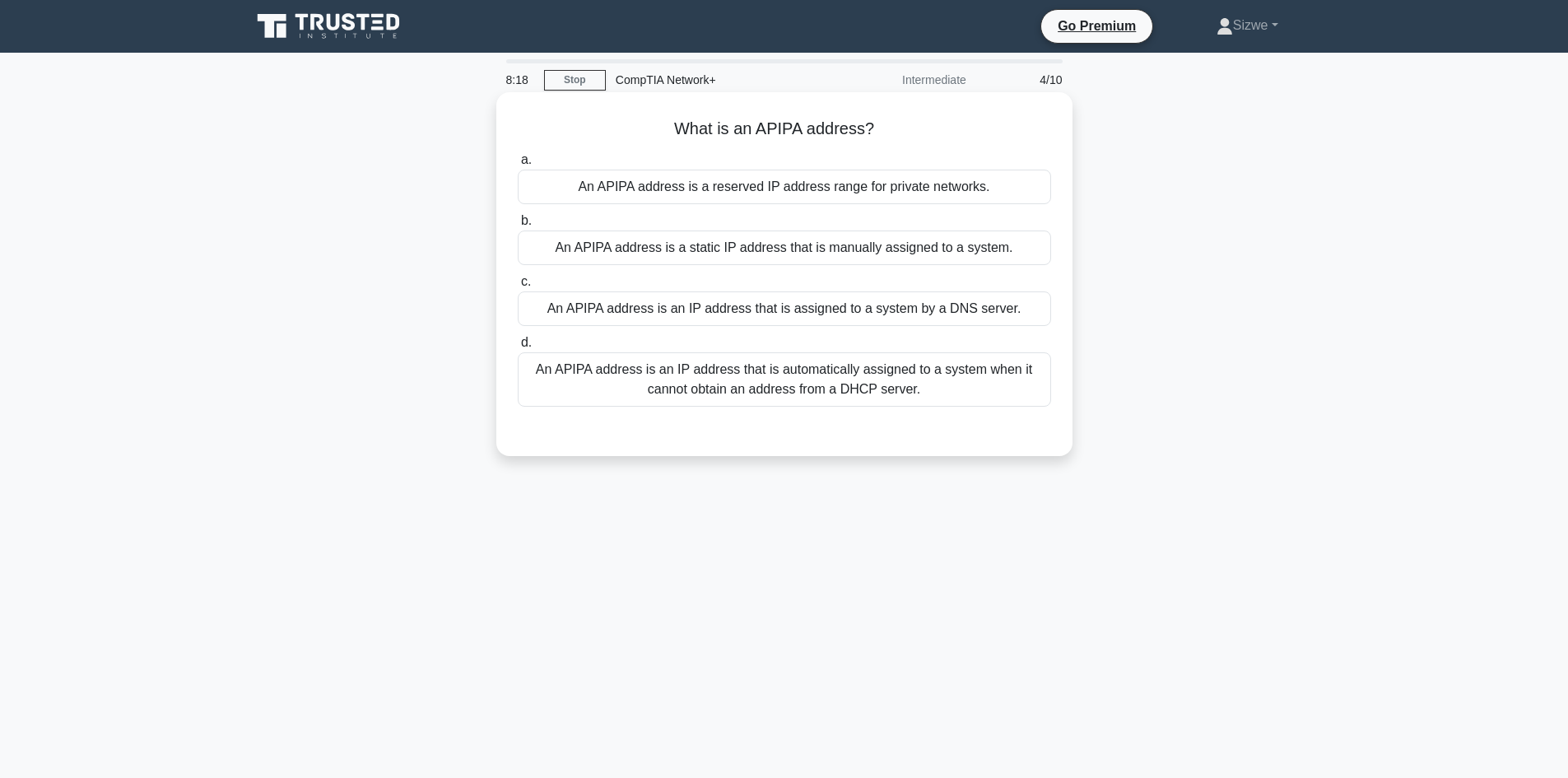
click at [745, 378] on div "An APIPA address is an IP address that is automatically assigned to a system wh…" at bounding box center [784, 379] width 533 height 55
click at [518, 348] on input "d. An APIPA address is an IP address that is automatically assigned to a system…" at bounding box center [518, 343] width 0 height 11
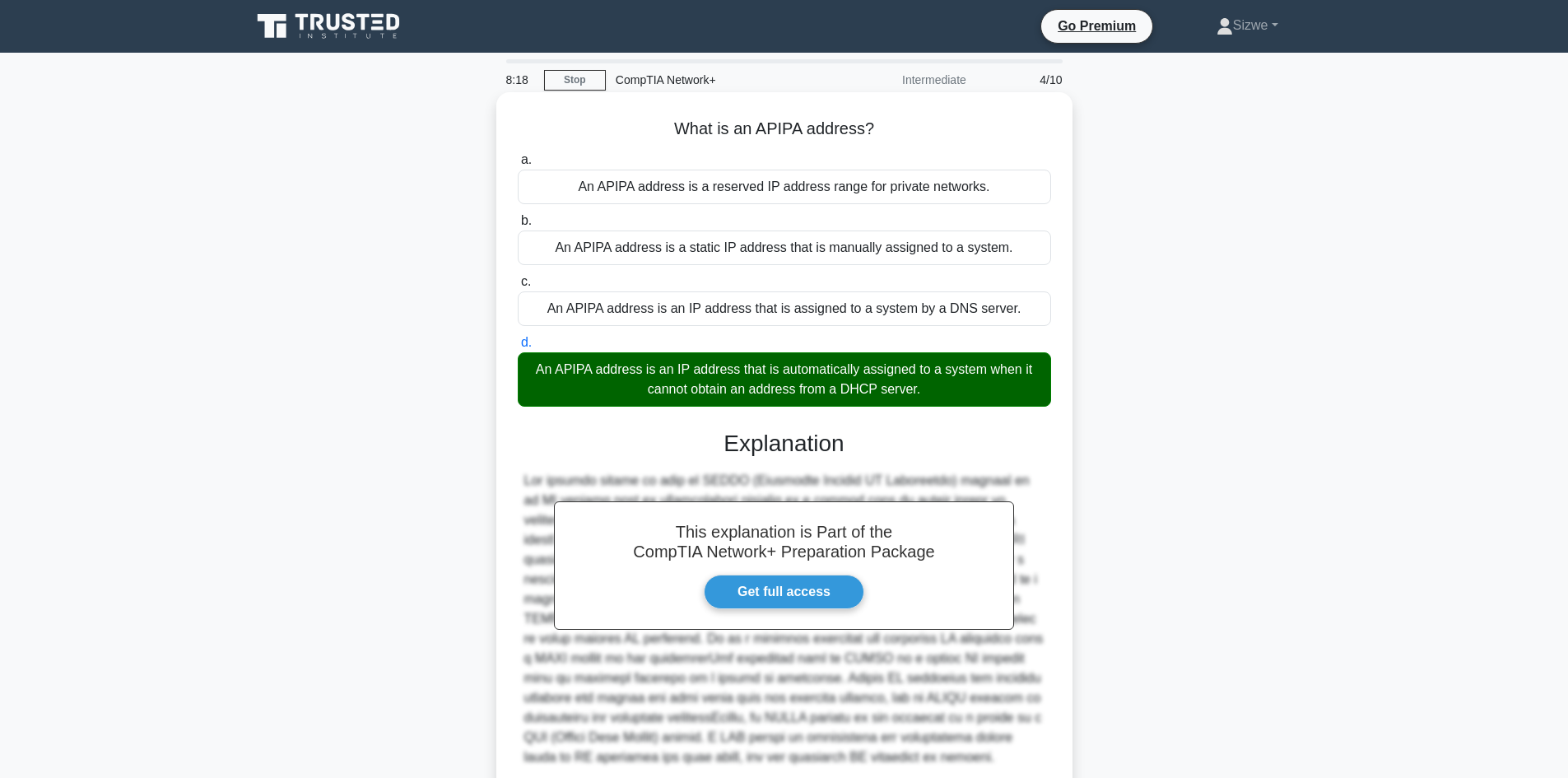
scroll to position [139, 0]
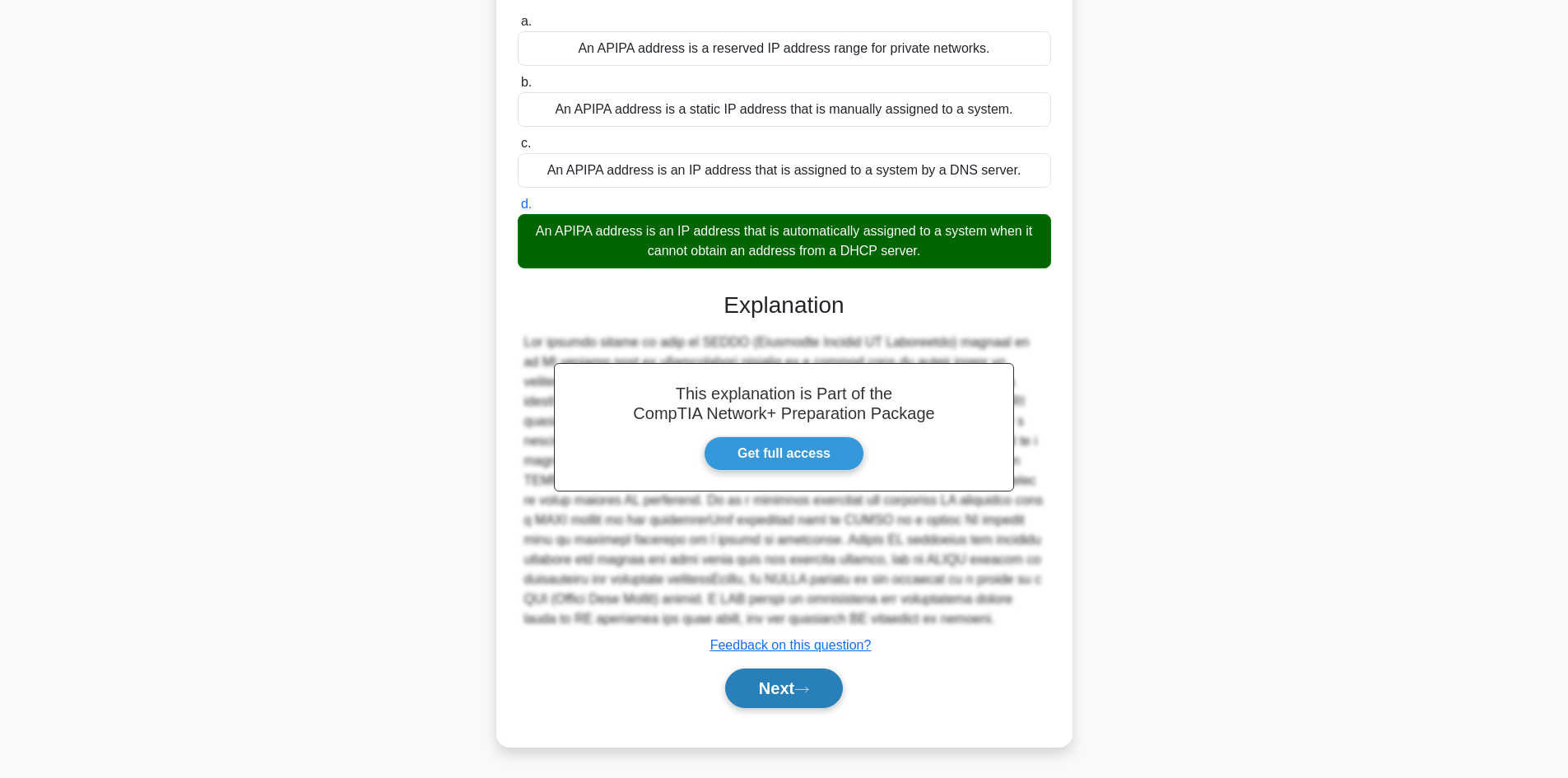
click at [768, 685] on button "Next" at bounding box center [784, 688] width 118 height 40
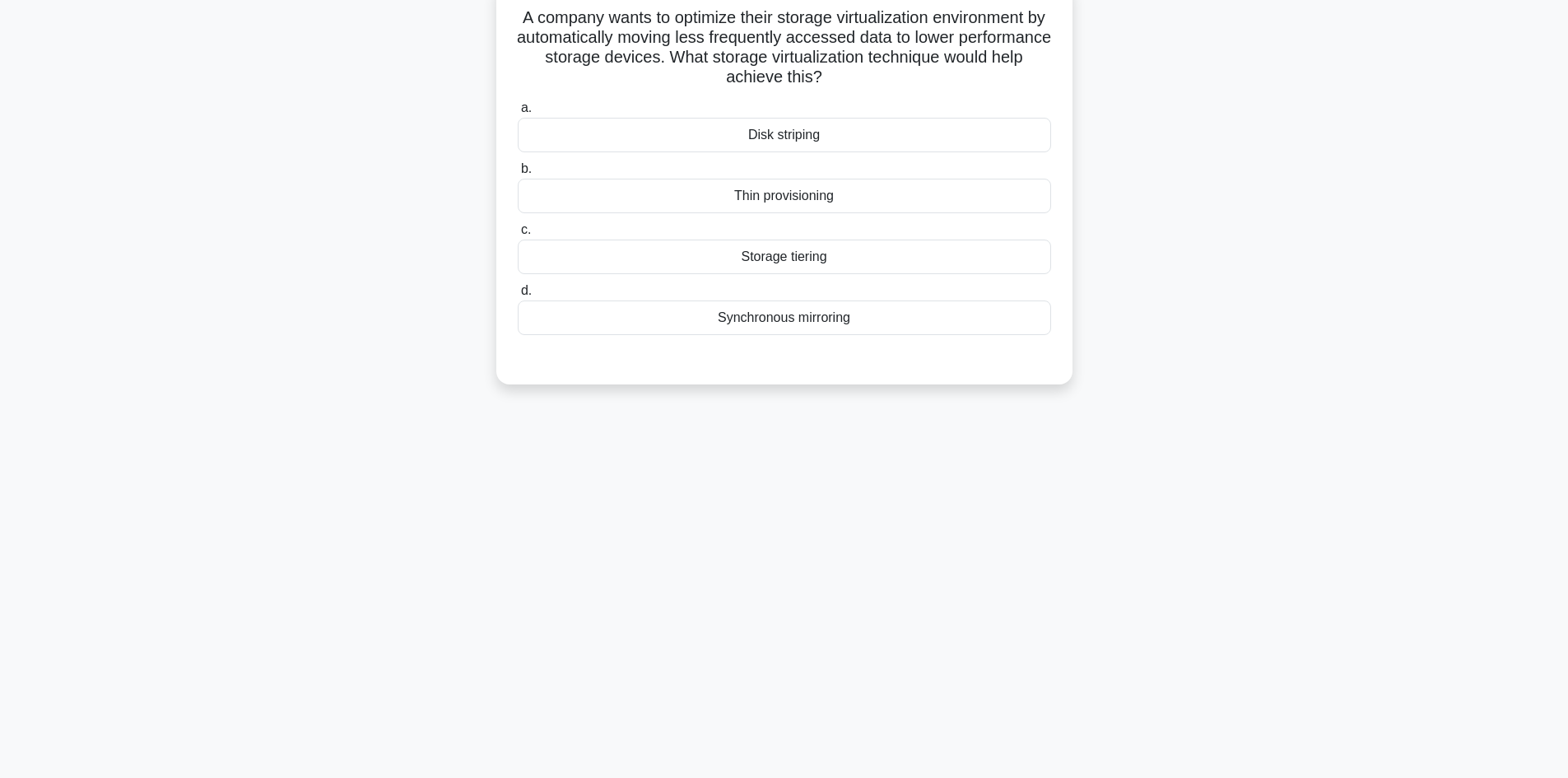
scroll to position [0, 0]
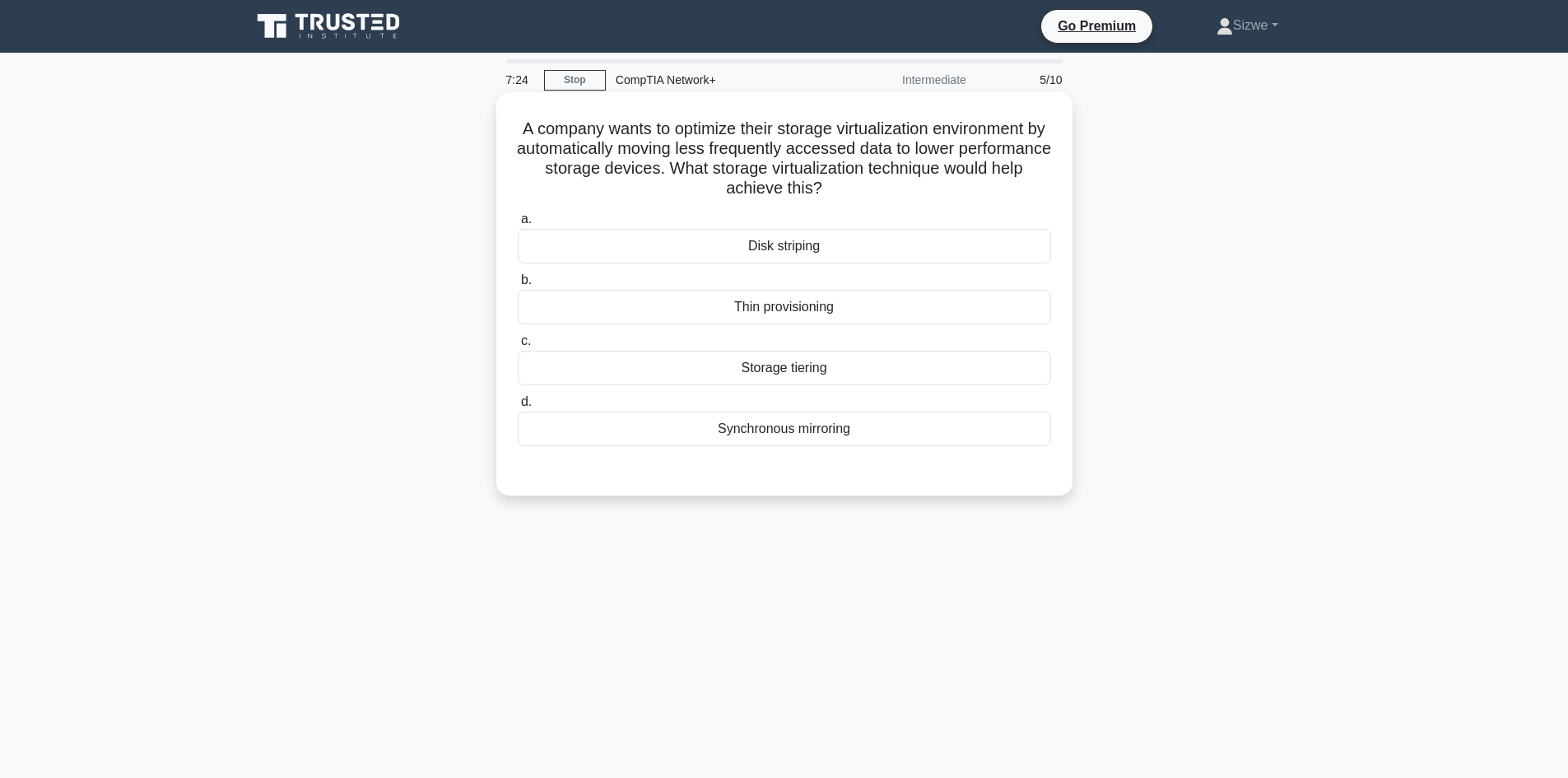
click at [807, 240] on div "Disk striping" at bounding box center [784, 245] width 533 height 34
click at [518, 225] on input "a. Disk striping" at bounding box center [518, 220] width 0 height 11
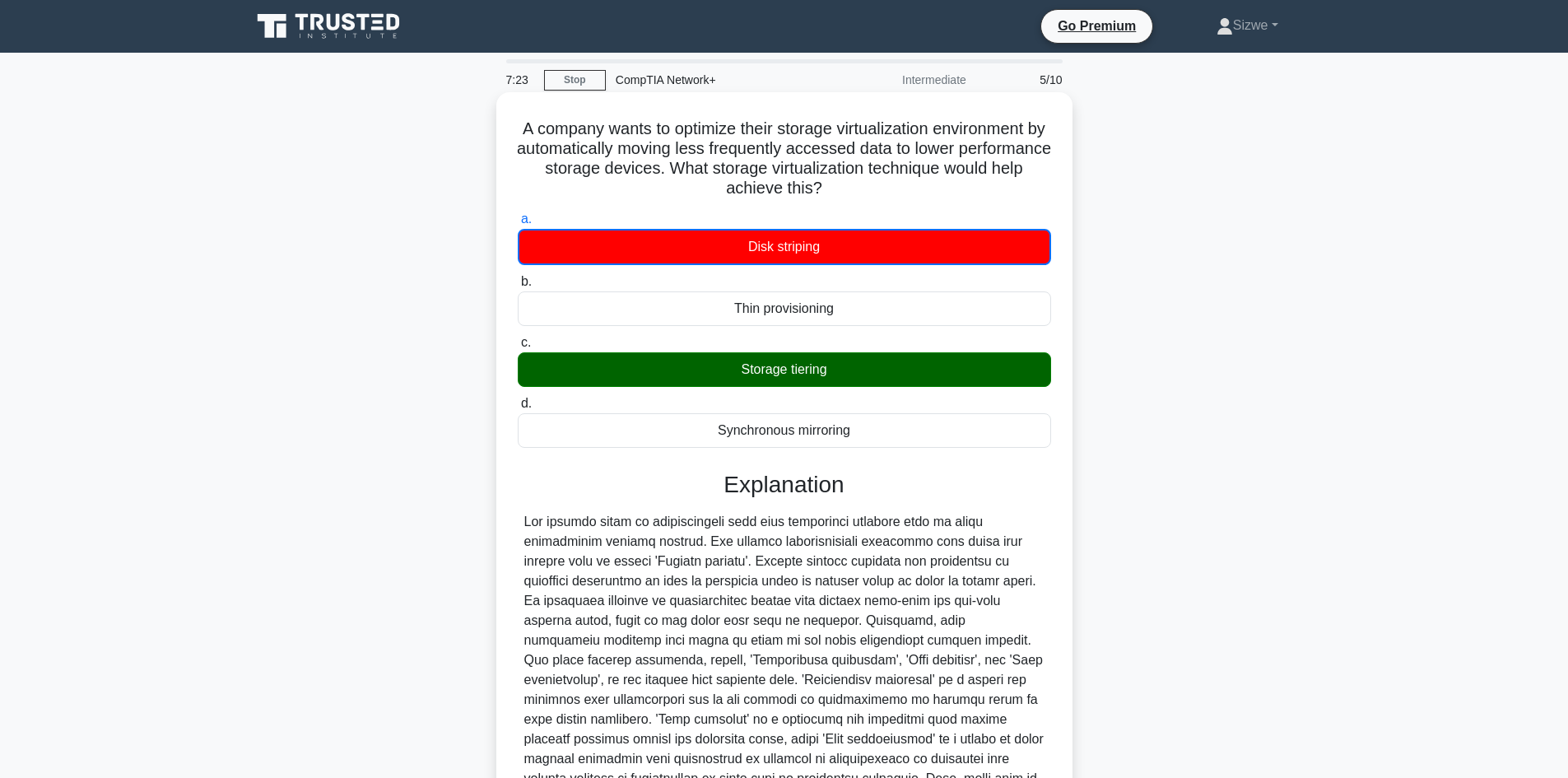
scroll to position [181, 0]
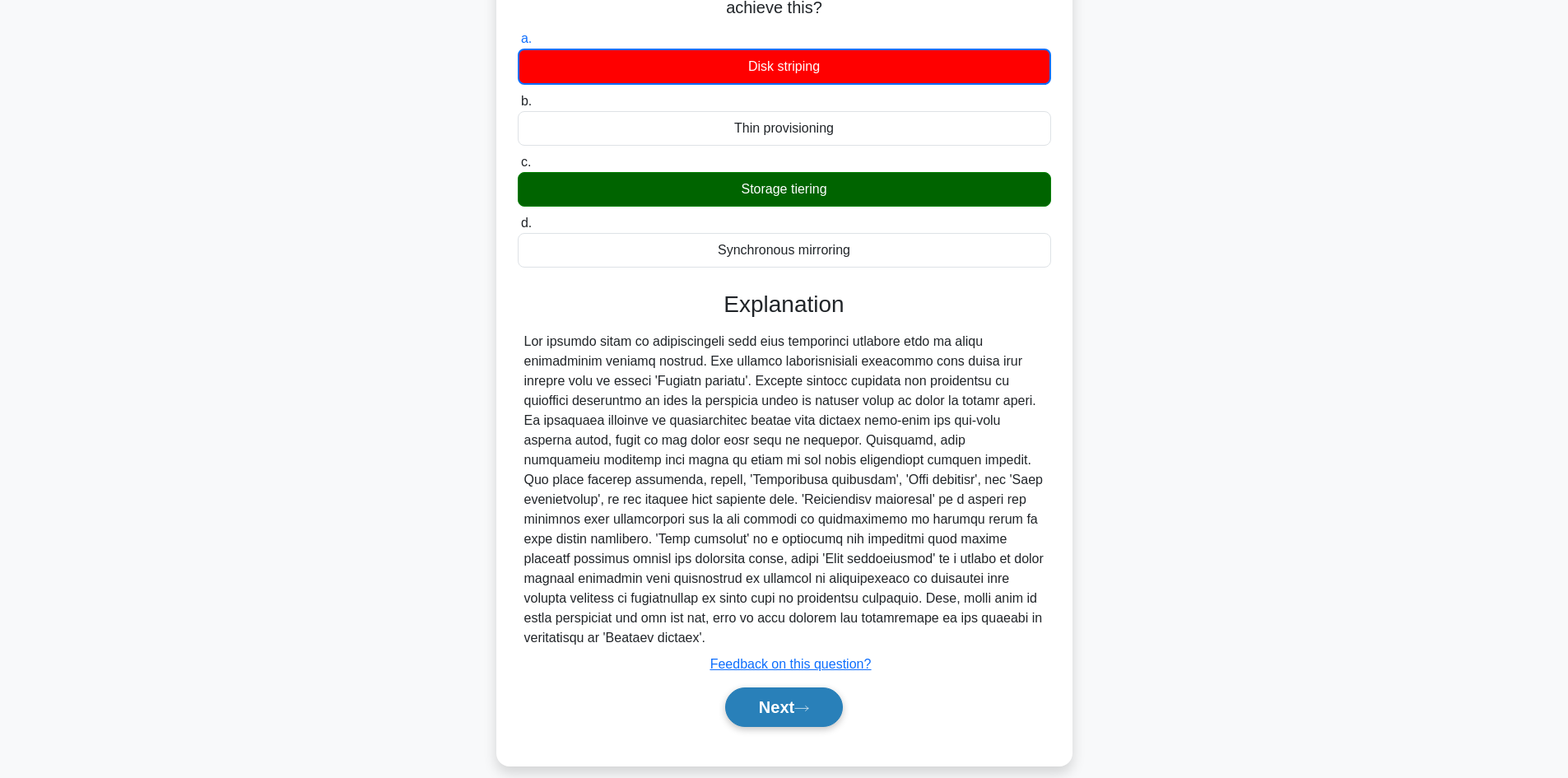
click at [791, 697] on button "Next" at bounding box center [784, 707] width 118 height 40
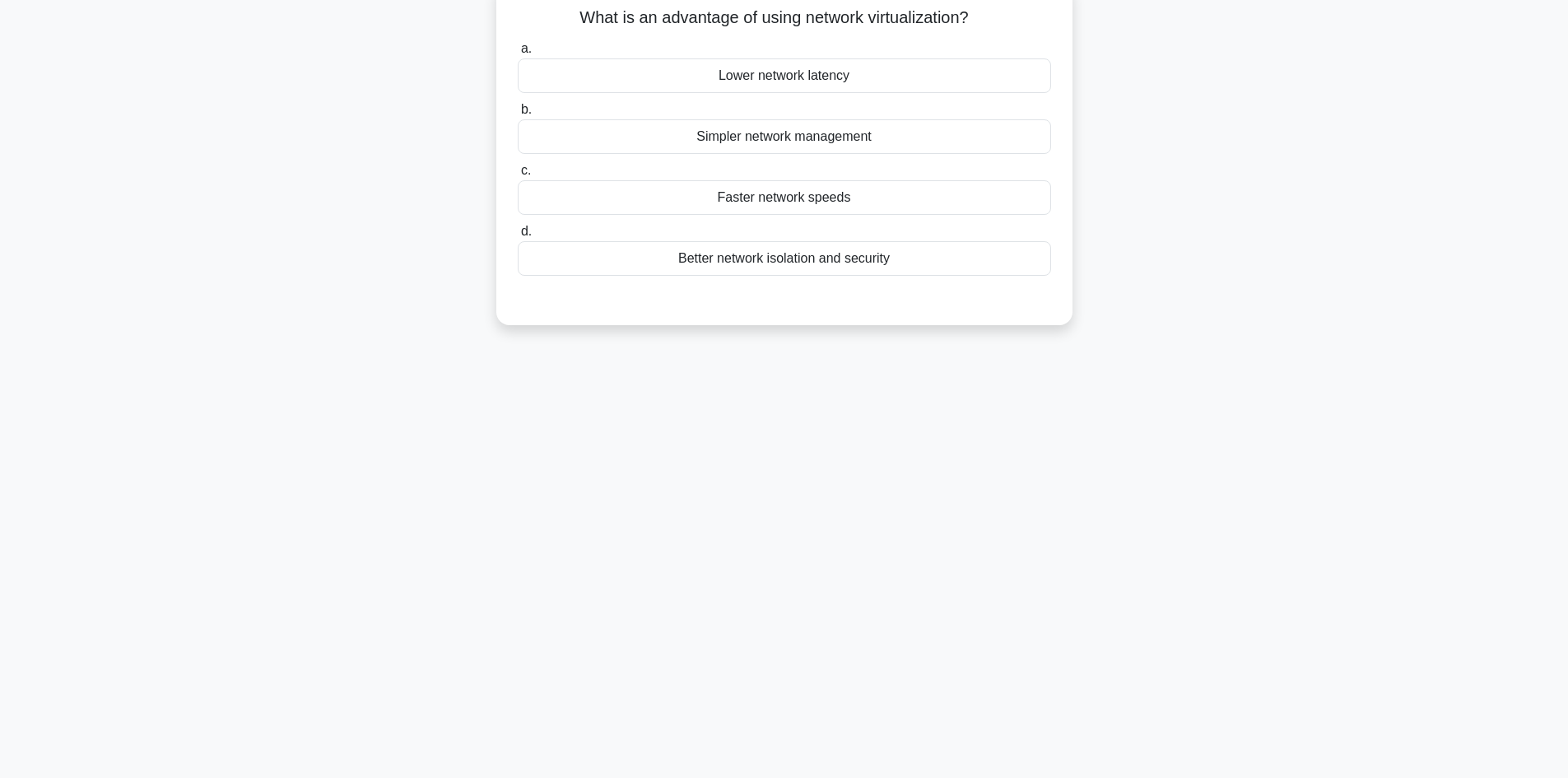
scroll to position [0, 0]
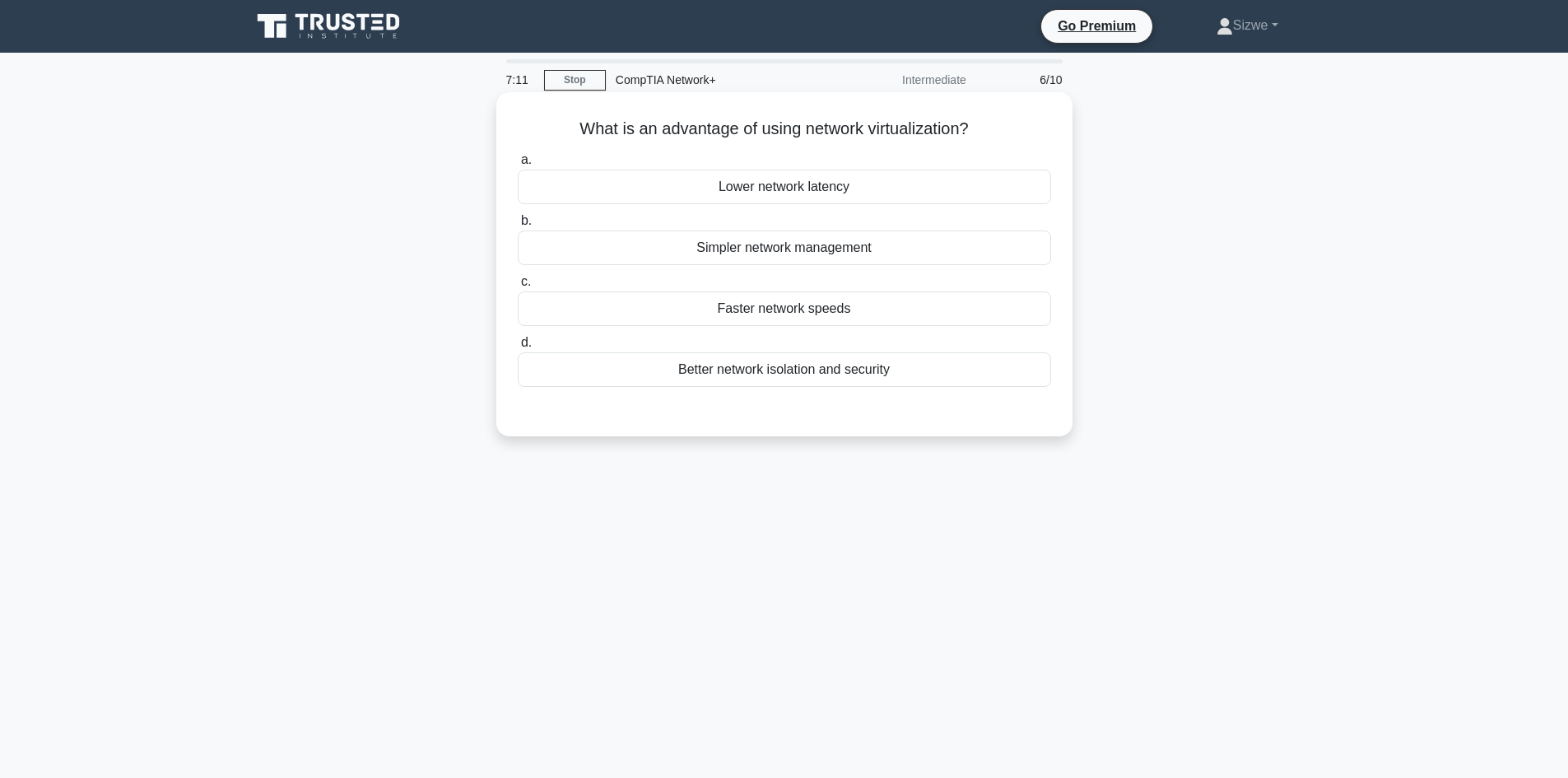
click at [819, 379] on div "Better network isolation and security" at bounding box center [784, 369] width 533 height 34
click at [518, 348] on input "d. Better network isolation and security" at bounding box center [518, 343] width 0 height 11
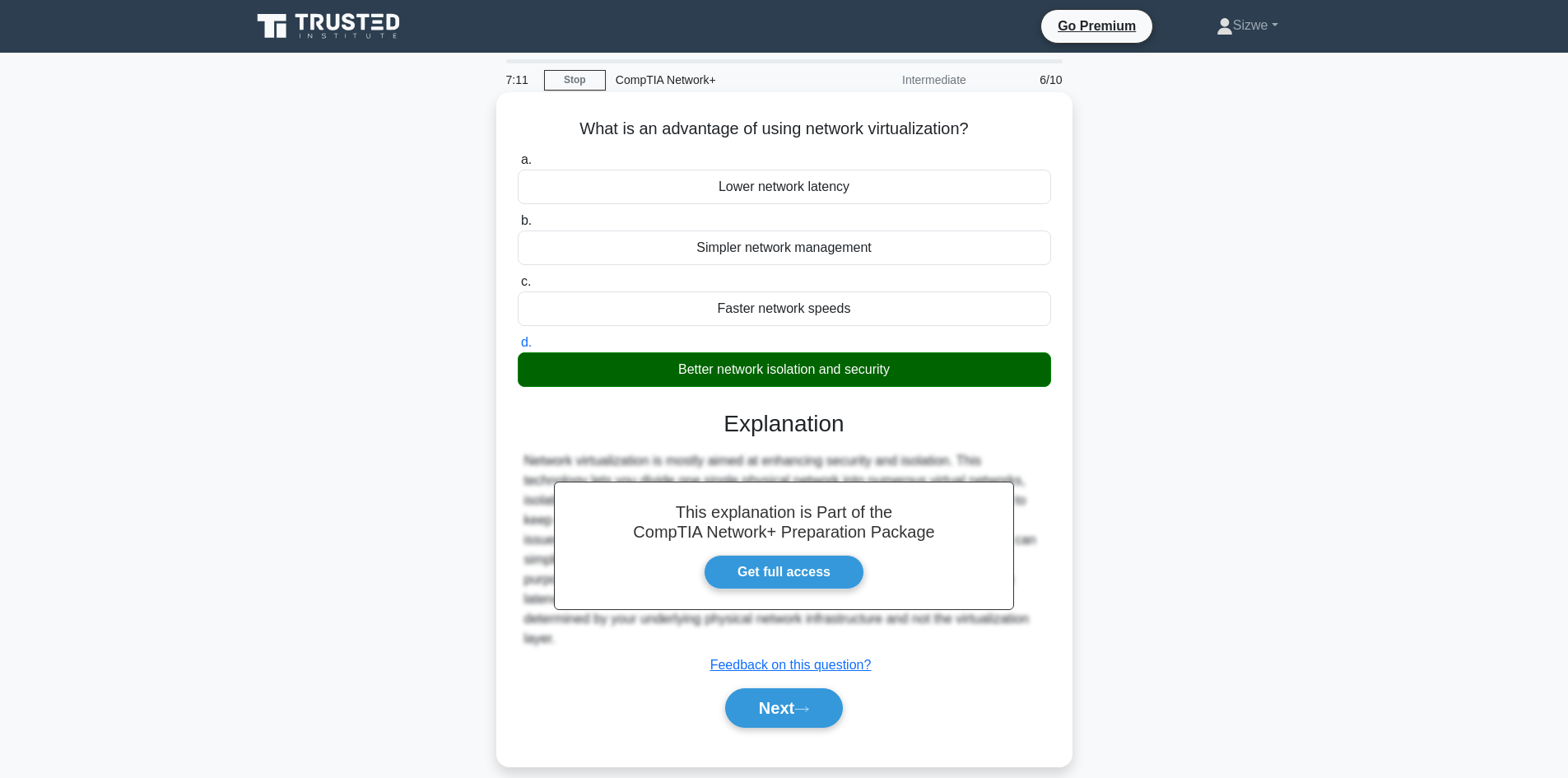
scroll to position [111, 0]
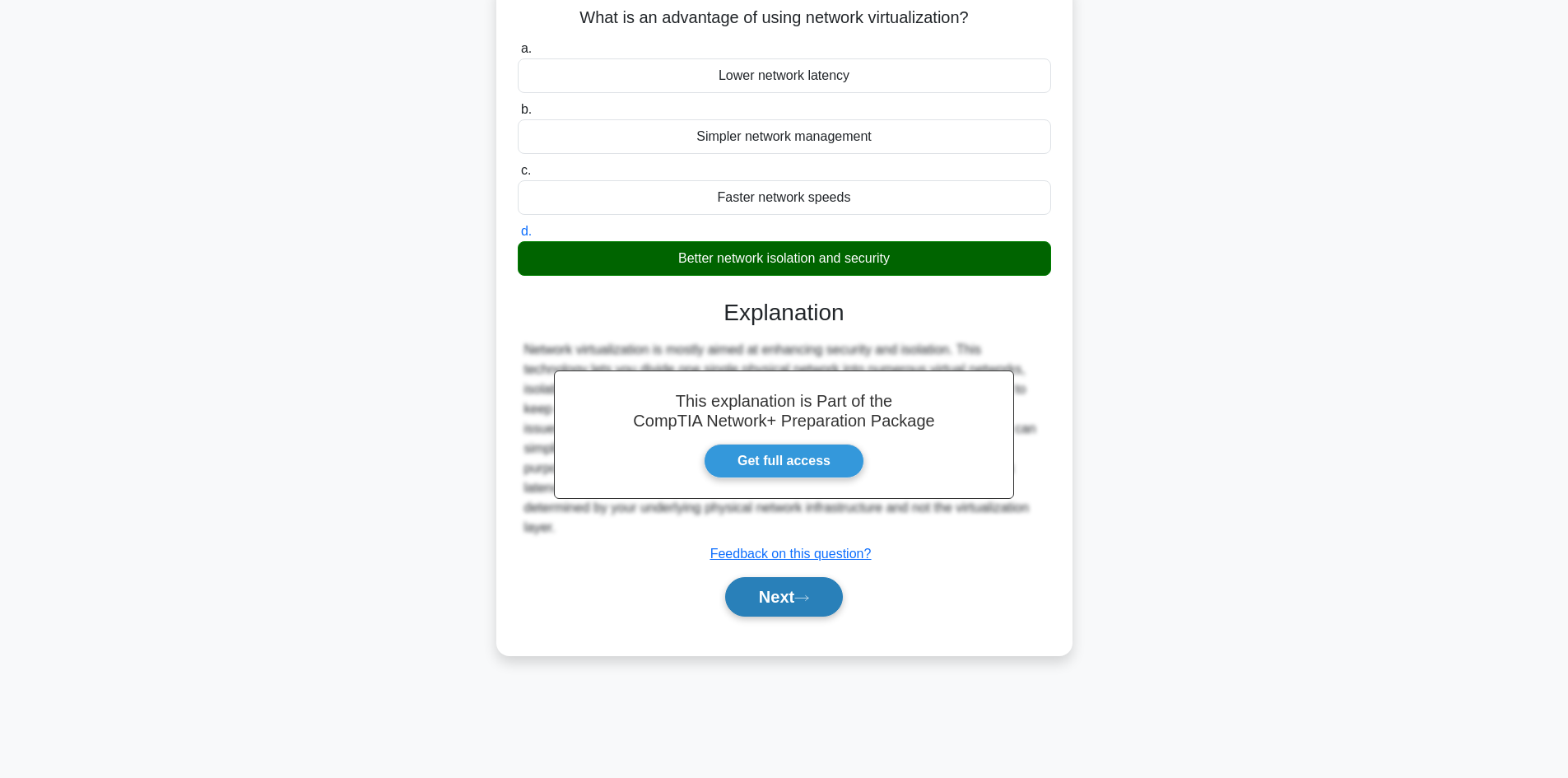
click at [785, 598] on button "Next" at bounding box center [784, 596] width 118 height 40
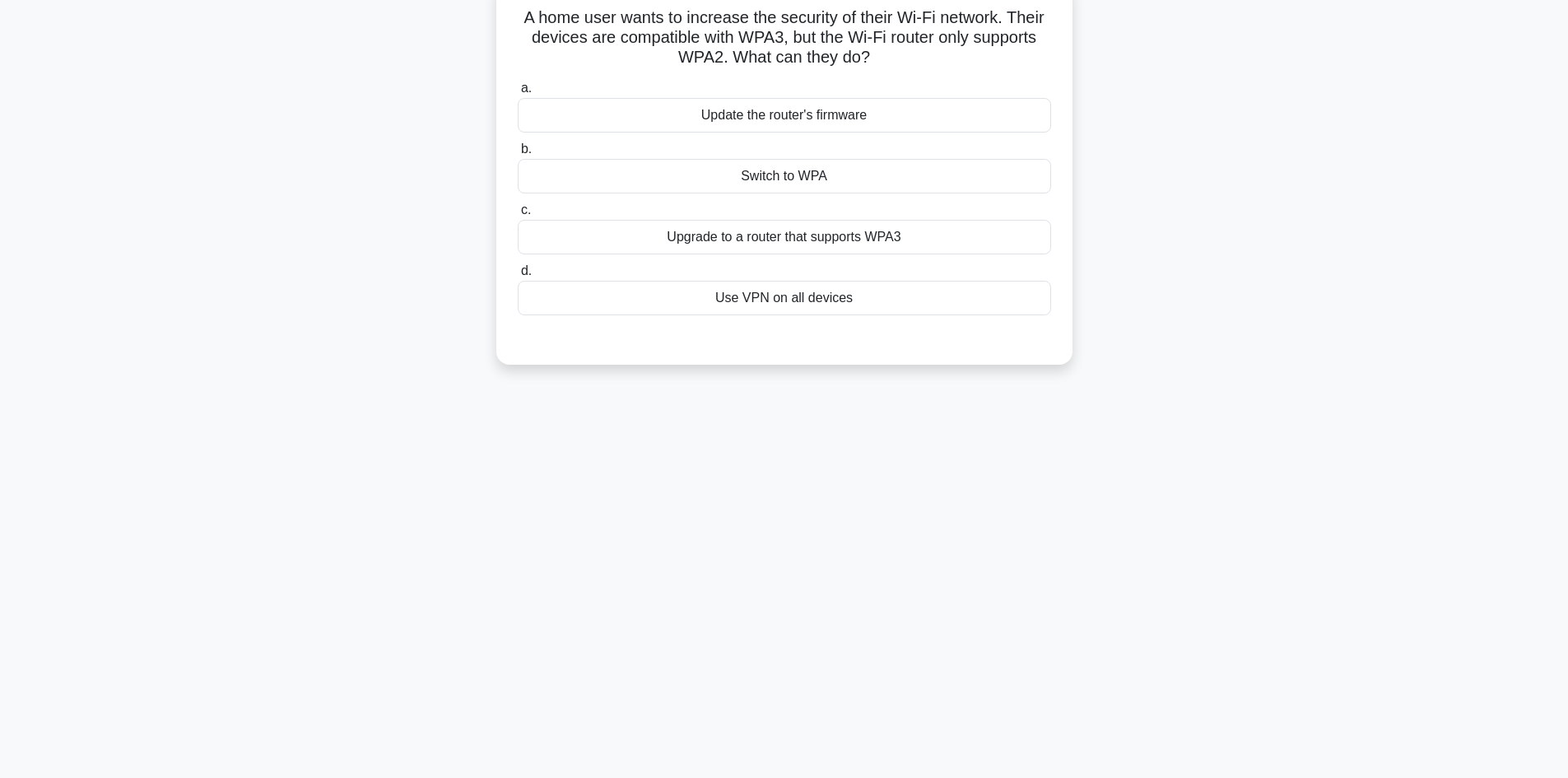
scroll to position [0, 0]
